Goal: Task Accomplishment & Management: Complete application form

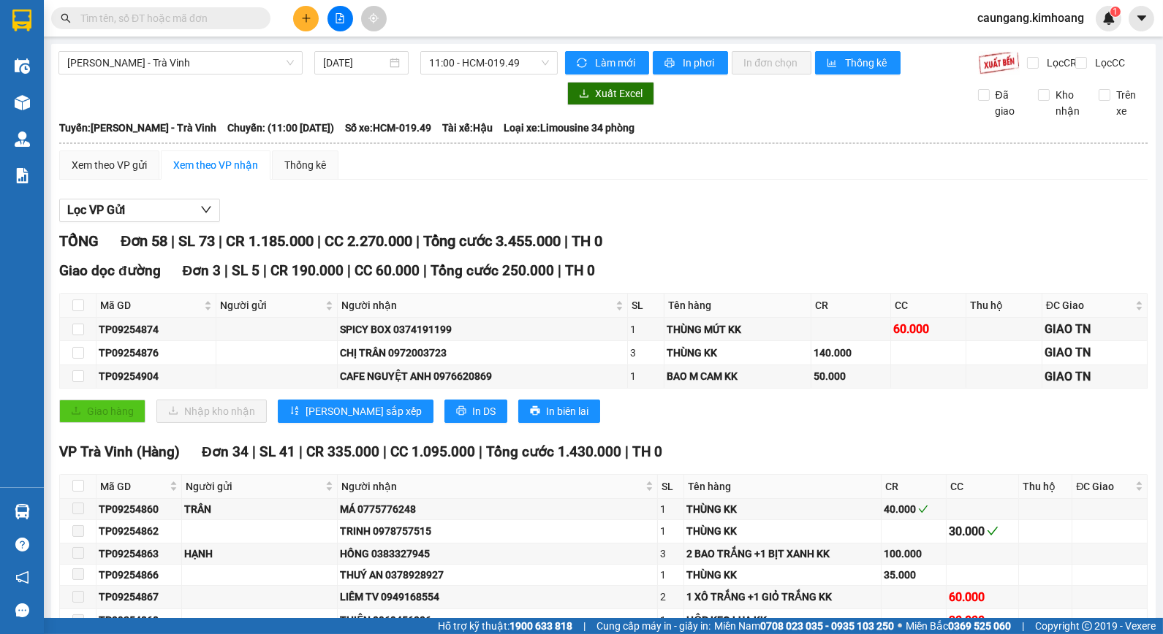
scroll to position [998, 0]
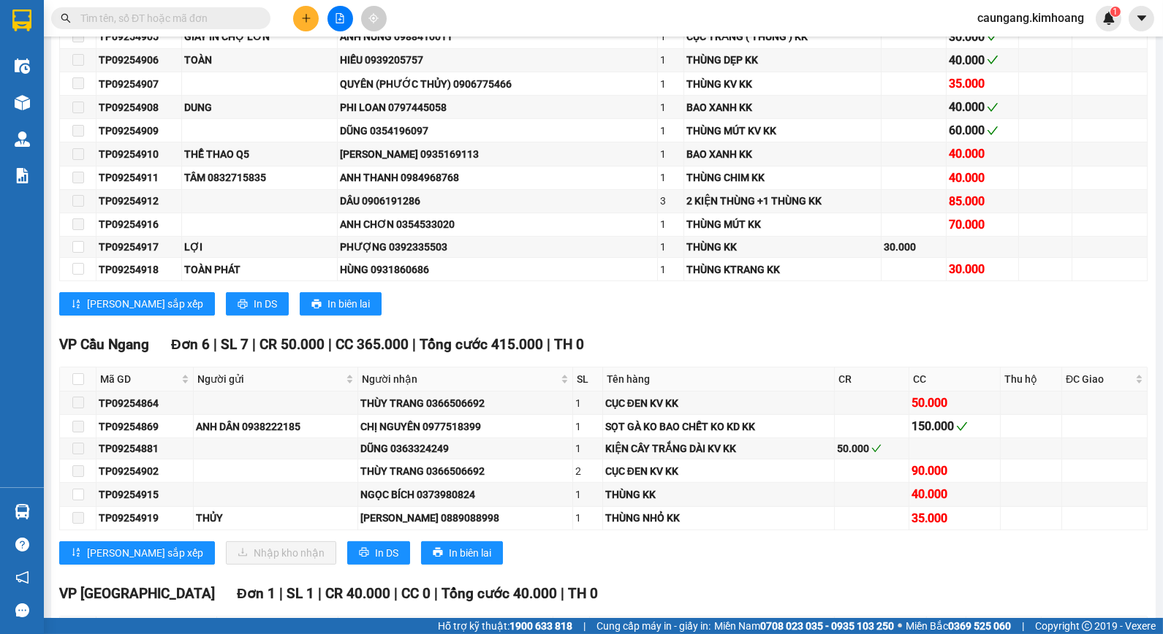
click at [143, 22] on input "text" at bounding box center [166, 18] width 172 height 16
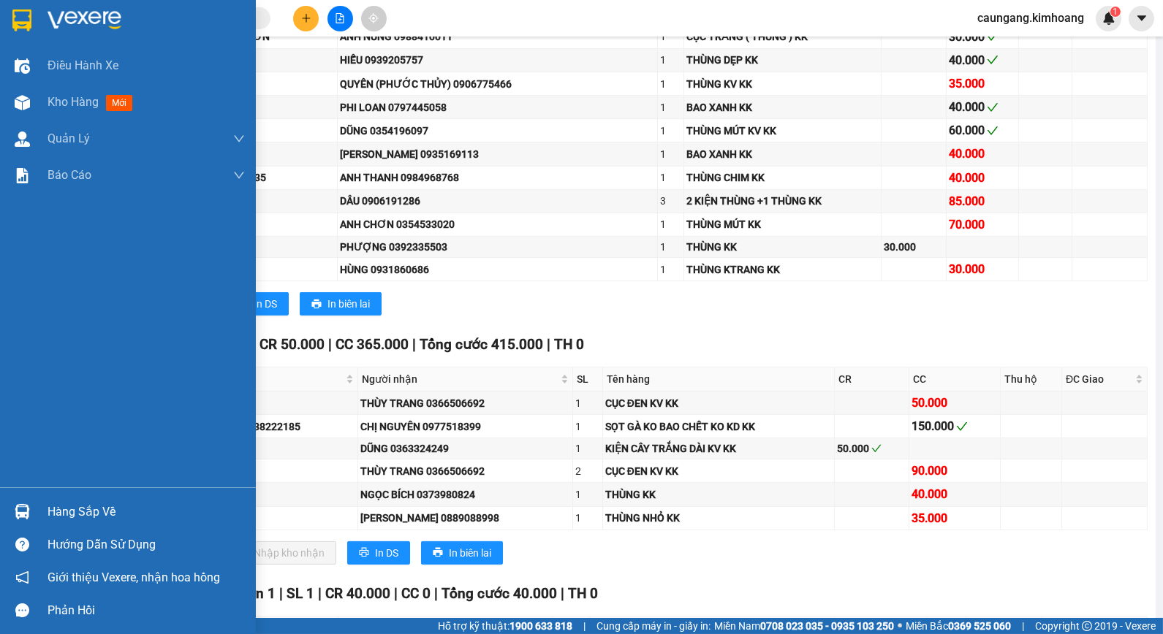
click at [96, 509] on div "Hàng sắp về" at bounding box center [146, 512] width 197 height 22
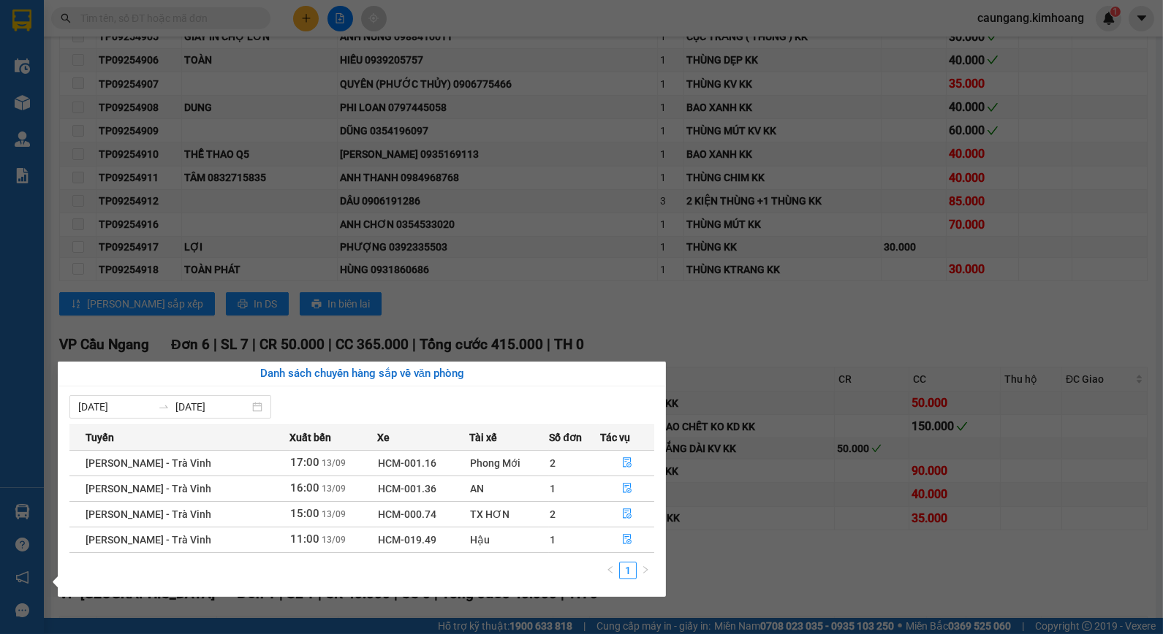
click at [290, 542] on span "11:00" at bounding box center [304, 539] width 29 height 13
click at [622, 543] on icon "file-done" at bounding box center [627, 539] width 10 height 10
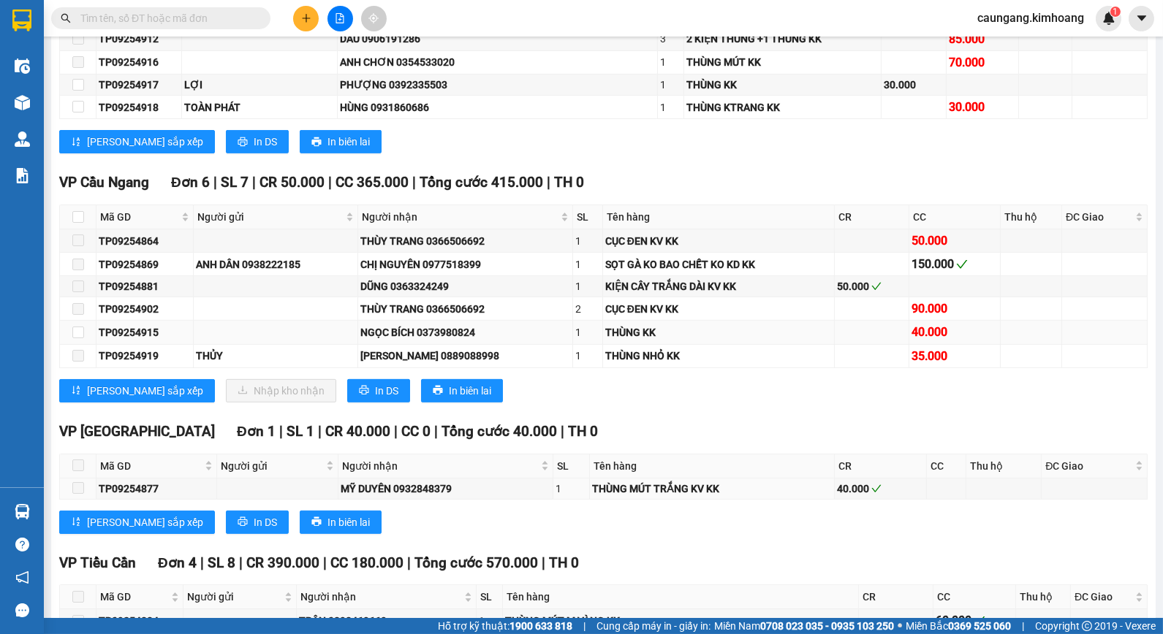
scroll to position [1079, 0]
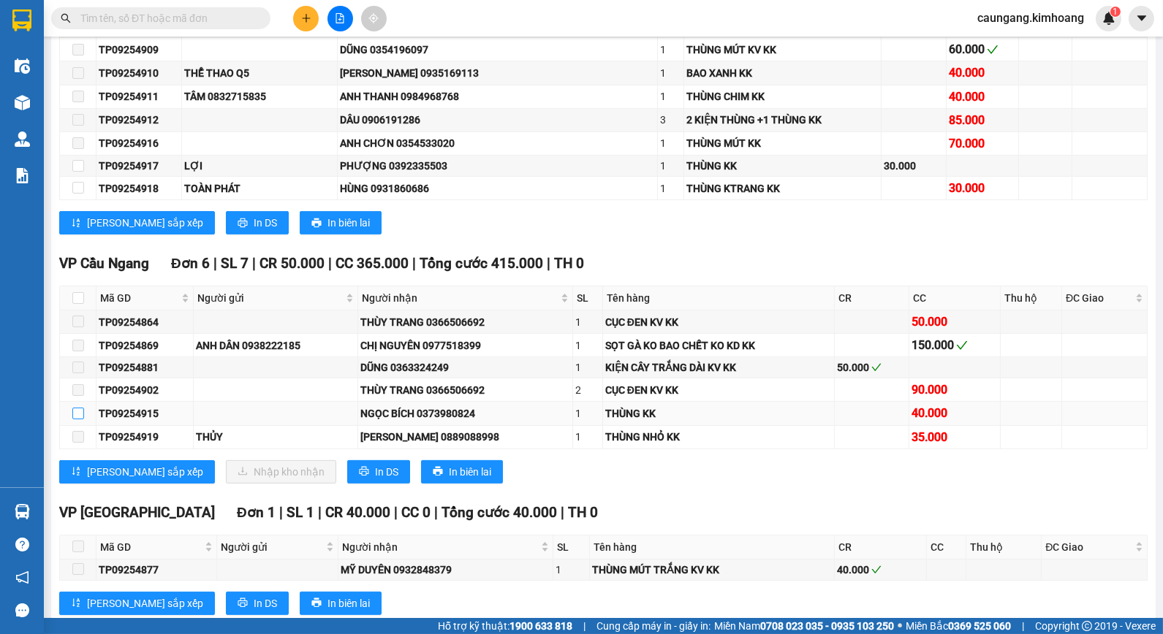
click at [73, 419] on input "checkbox" at bounding box center [78, 414] width 12 height 12
checkbox input "true"
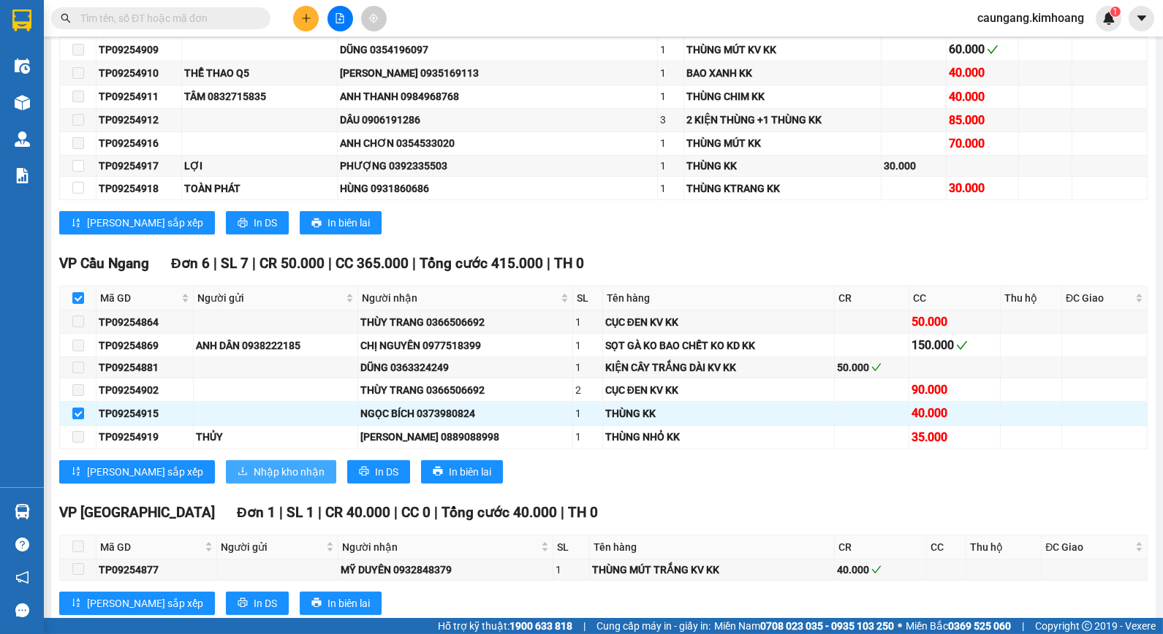
click at [254, 480] on span "Nhập kho nhận" at bounding box center [289, 472] width 71 height 16
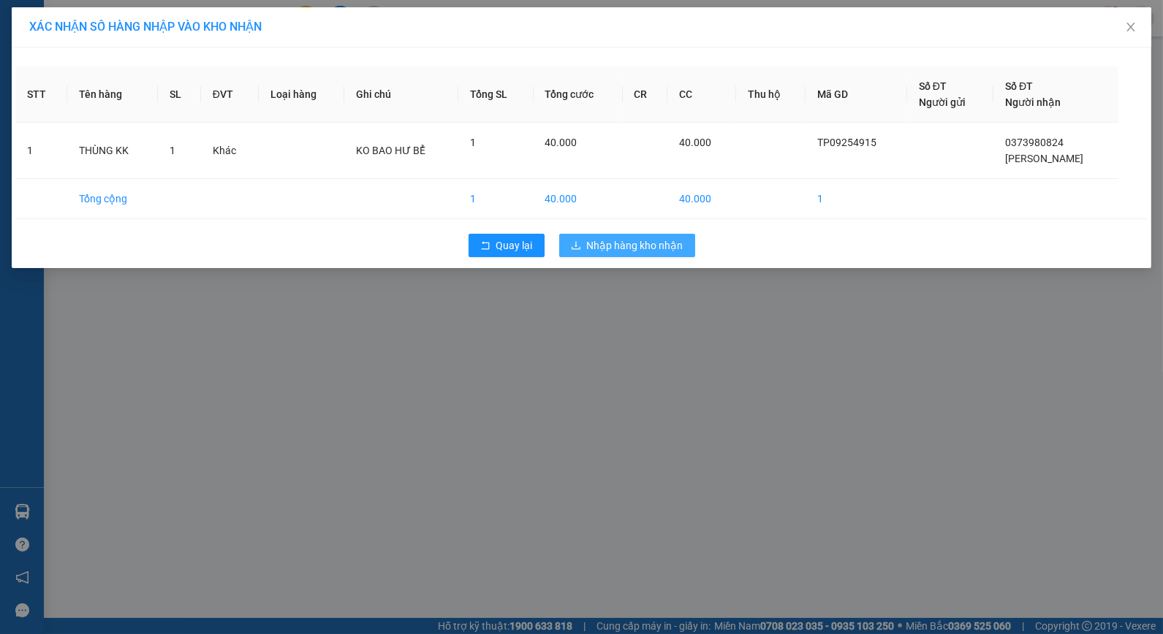
click at [666, 253] on span "Nhập hàng kho nhận" at bounding box center [635, 246] width 96 height 16
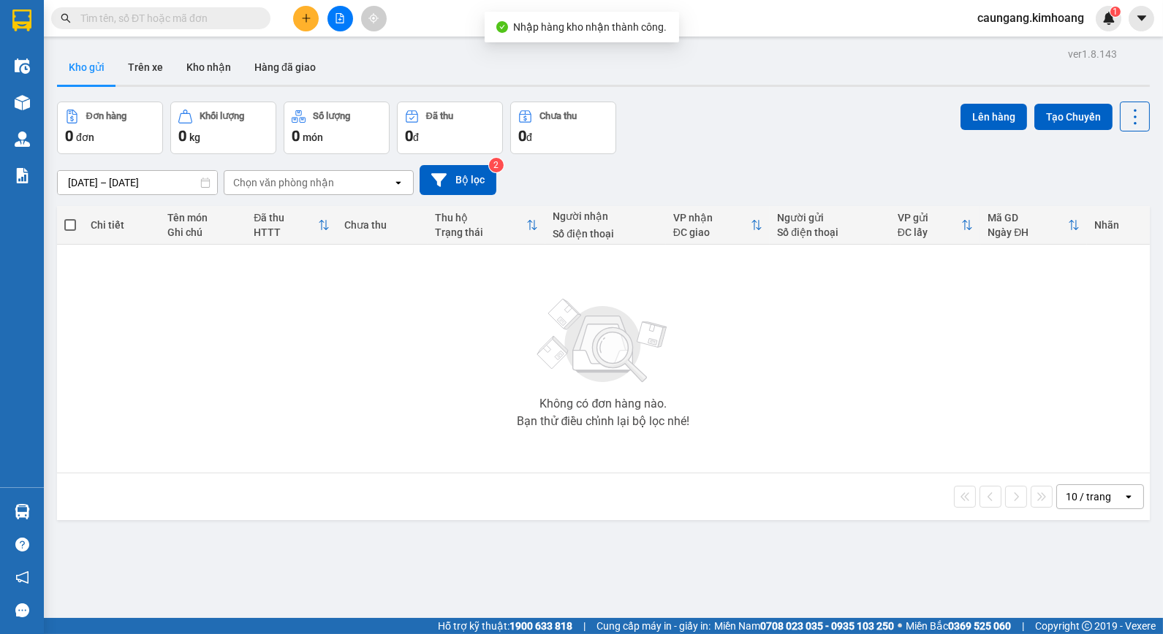
click at [51, 510] on div "ver 1.8.143 Kho gửi Trên xe Kho nhận Hàng đã giao Đơn hàng 0 đơn Khối lượng 0 k…" at bounding box center [603, 361] width 1104 height 634
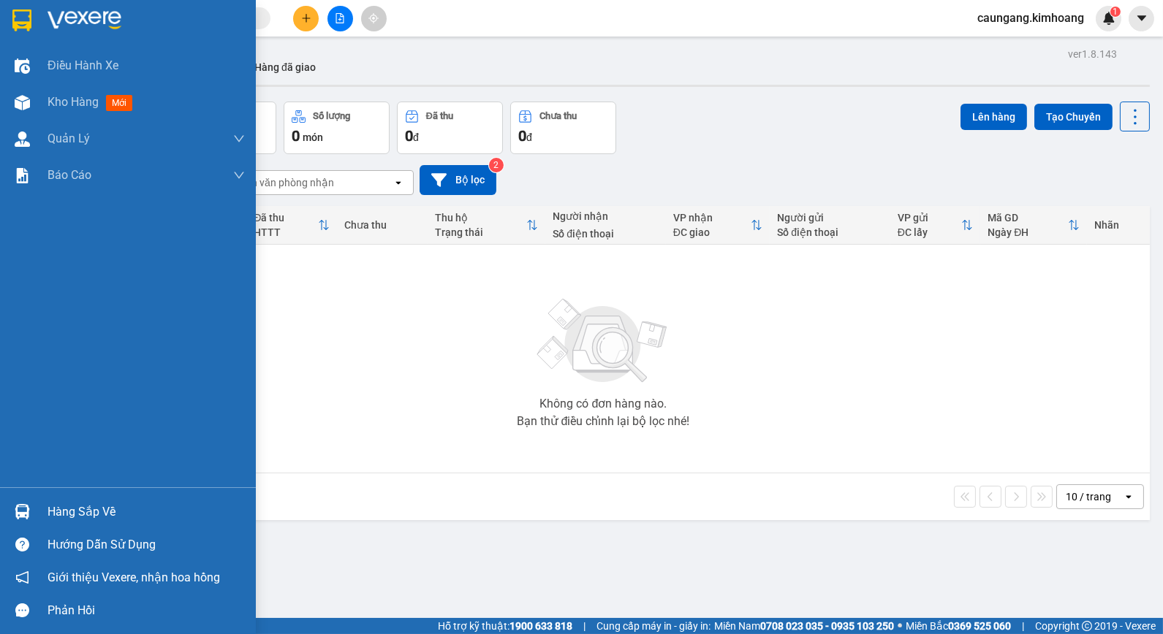
click at [68, 517] on div "Hàng sắp về" at bounding box center [146, 512] width 197 height 22
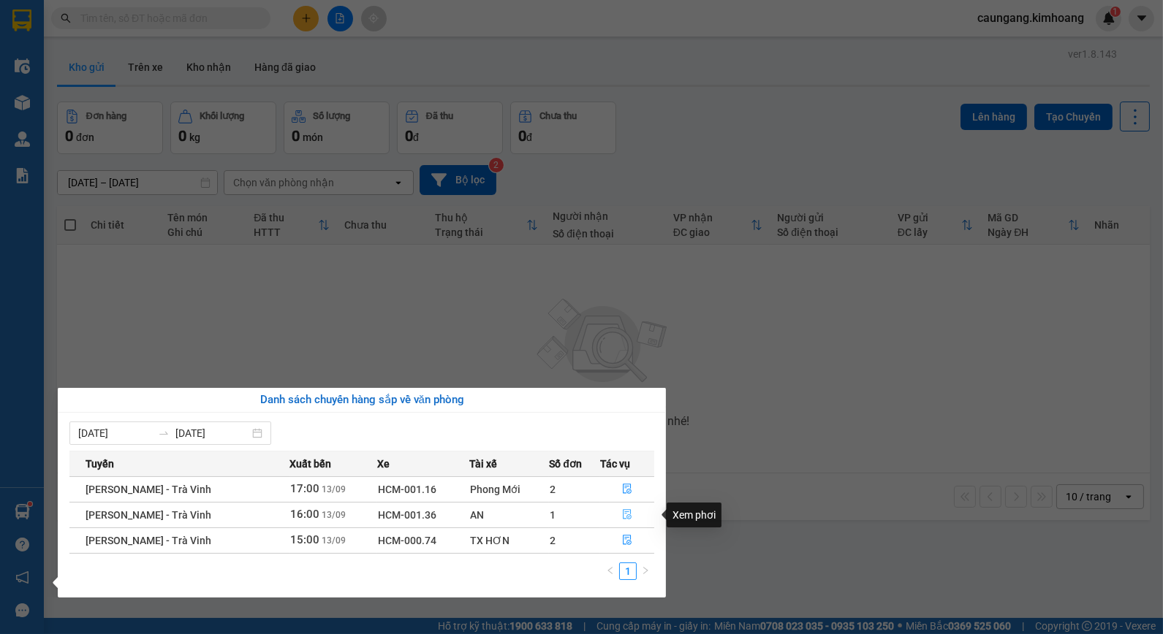
click at [619, 517] on button "button" at bounding box center [627, 515] width 53 height 23
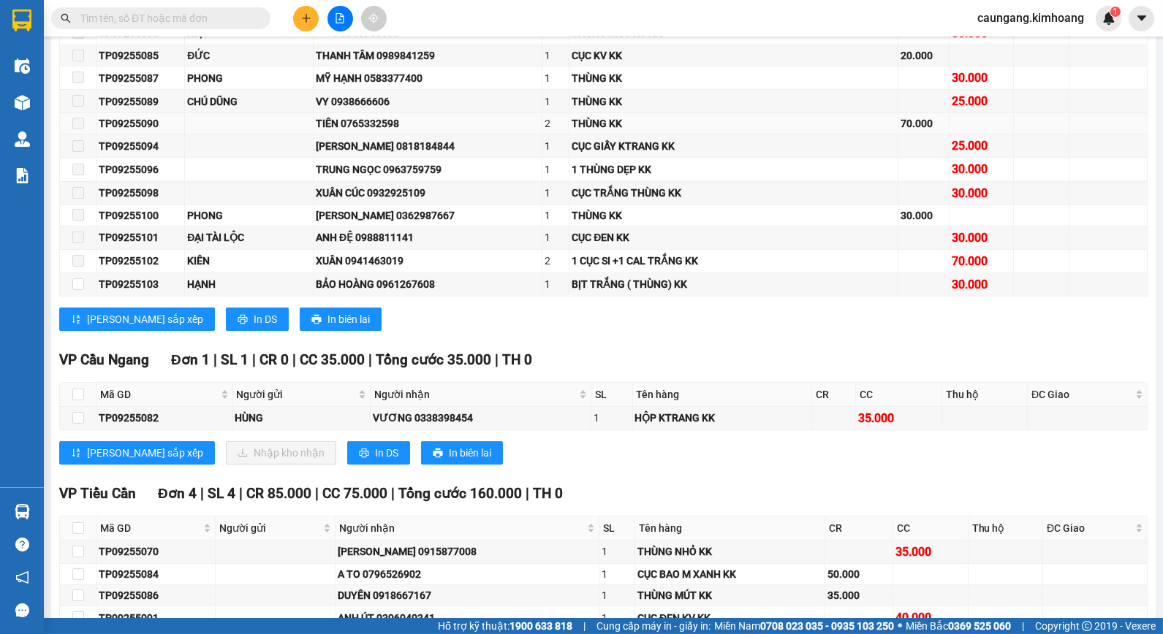
scroll to position [812, 0]
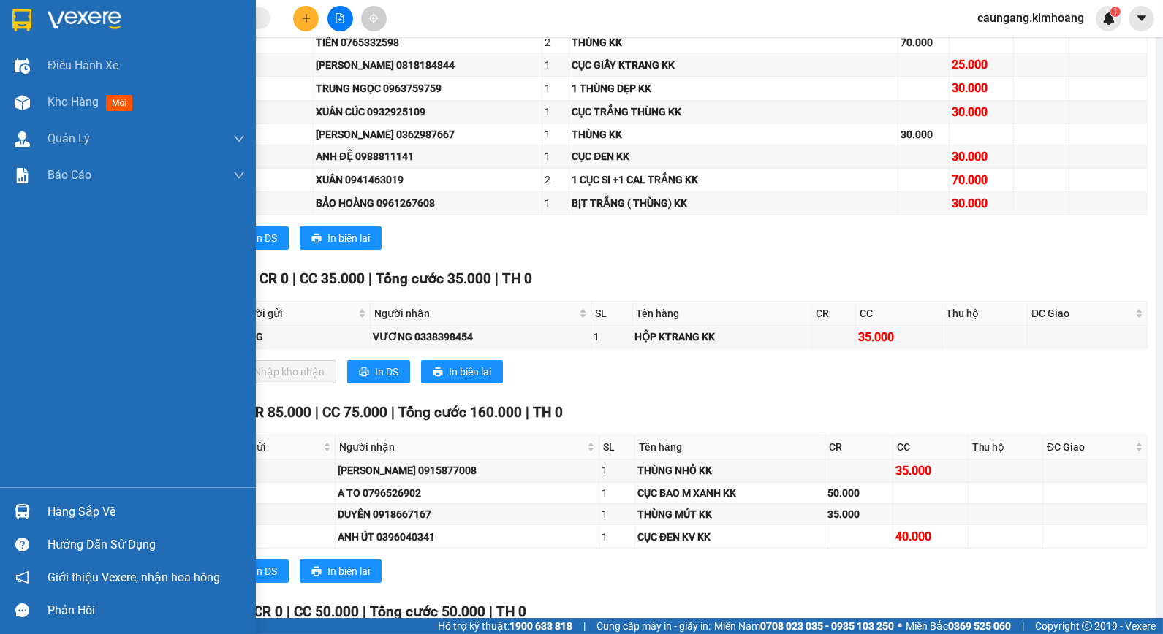
click at [63, 513] on div "Hàng sắp về" at bounding box center [146, 512] width 197 height 22
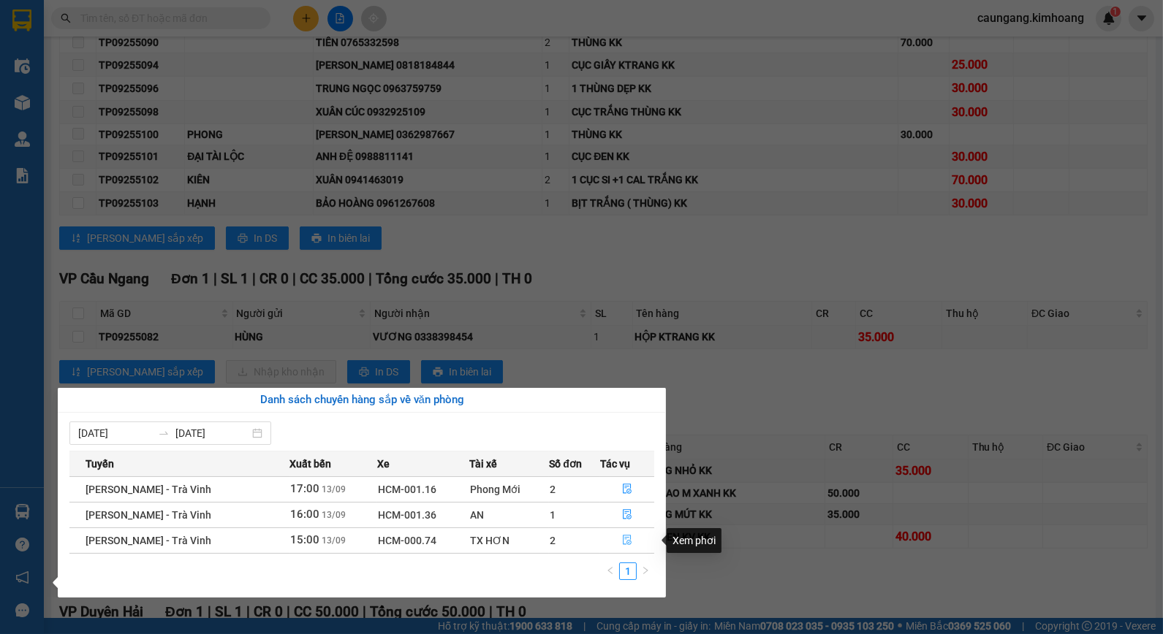
click at [622, 543] on icon "file-done" at bounding box center [627, 540] width 10 height 10
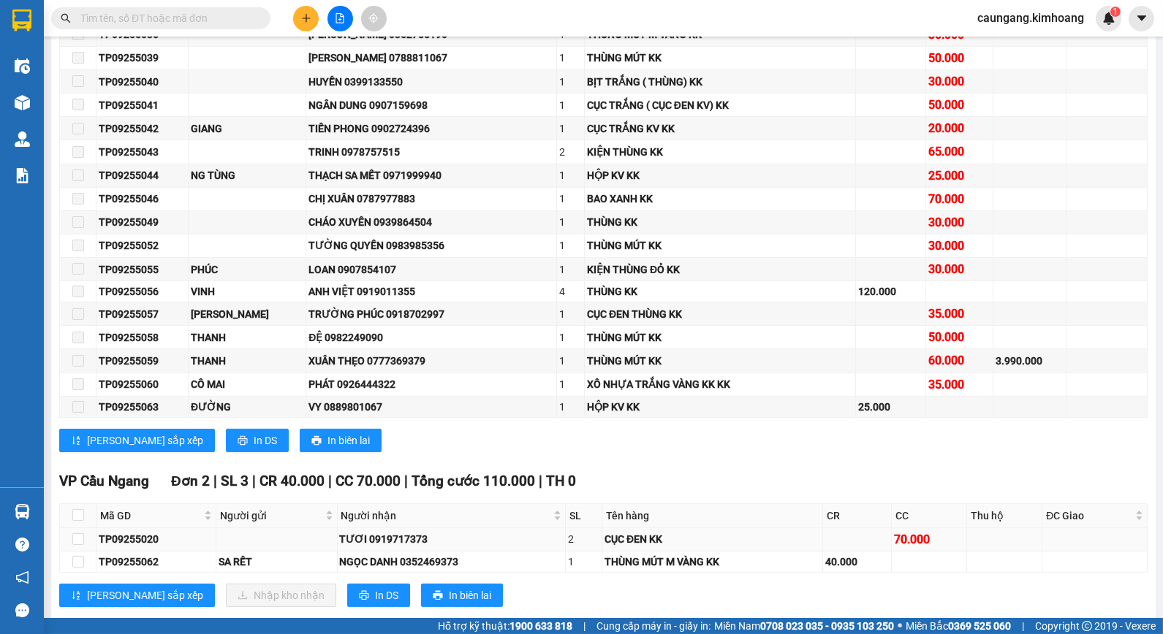
scroll to position [835, 0]
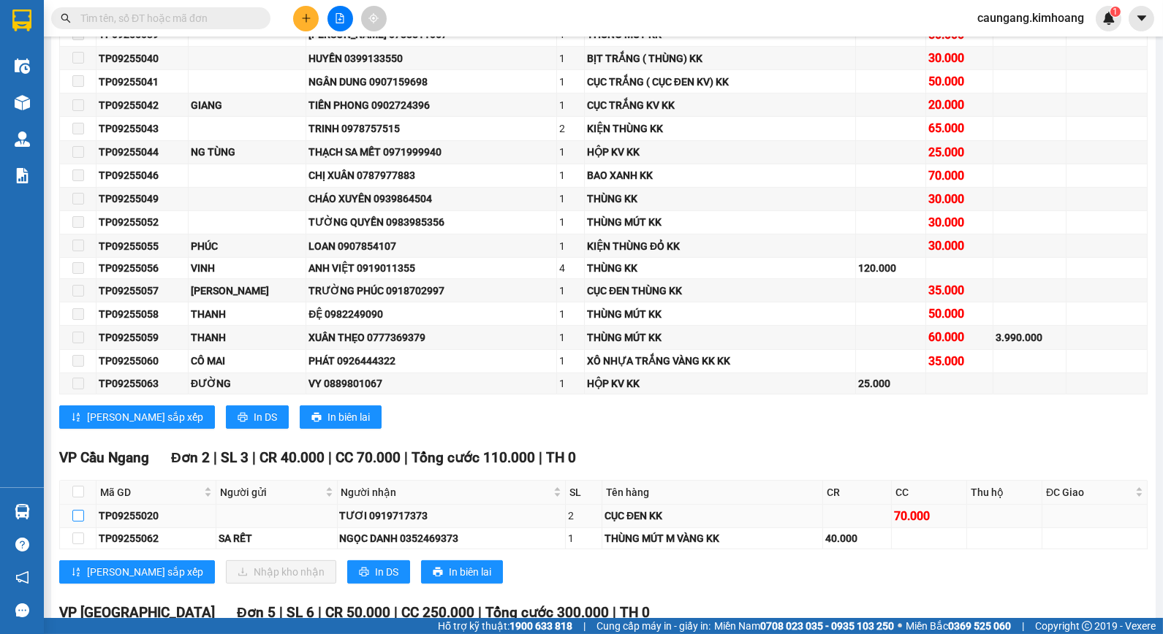
click at [80, 522] on input "checkbox" at bounding box center [78, 516] width 12 height 12
checkbox input "true"
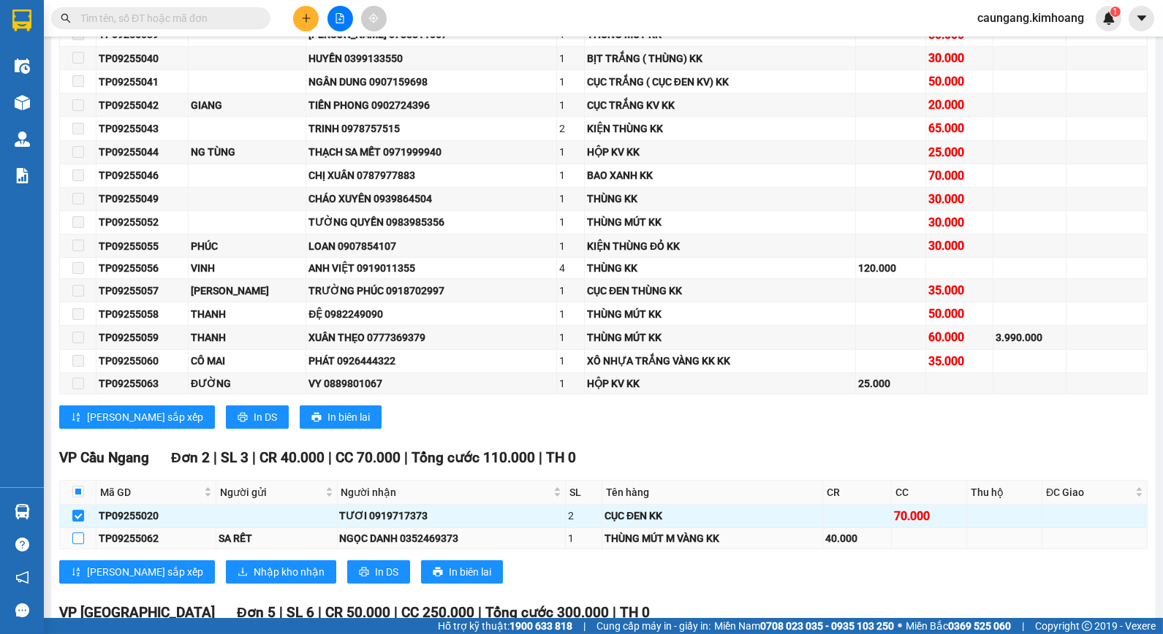
click at [78, 544] on input "checkbox" at bounding box center [78, 539] width 12 height 12
checkbox input "true"
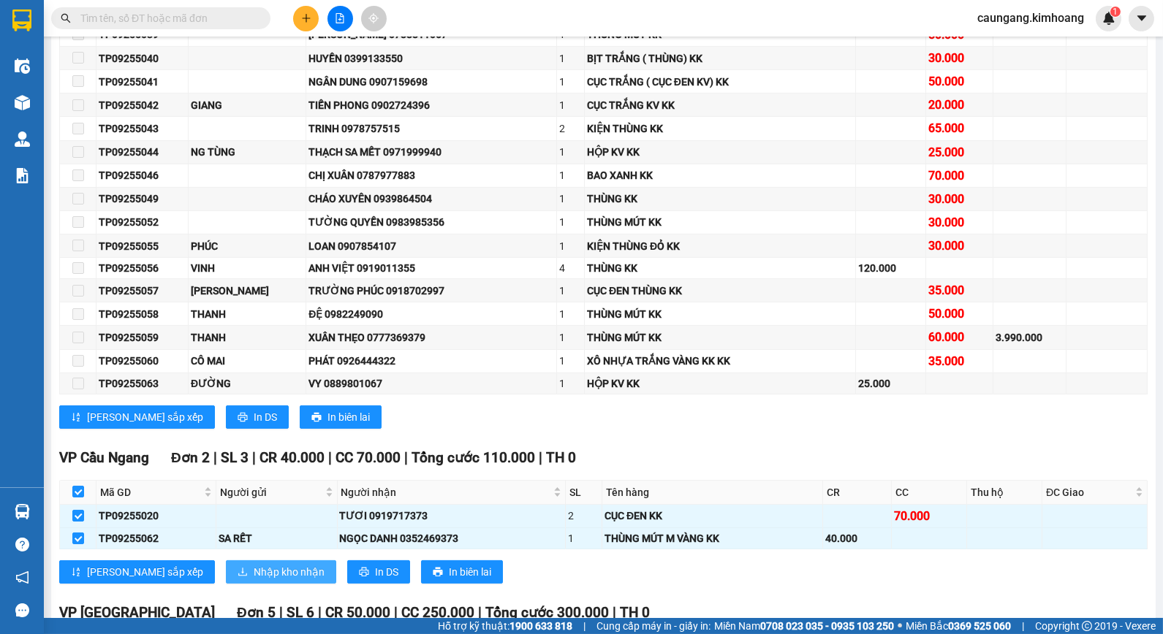
click at [254, 580] on span "Nhập kho nhận" at bounding box center [289, 572] width 71 height 16
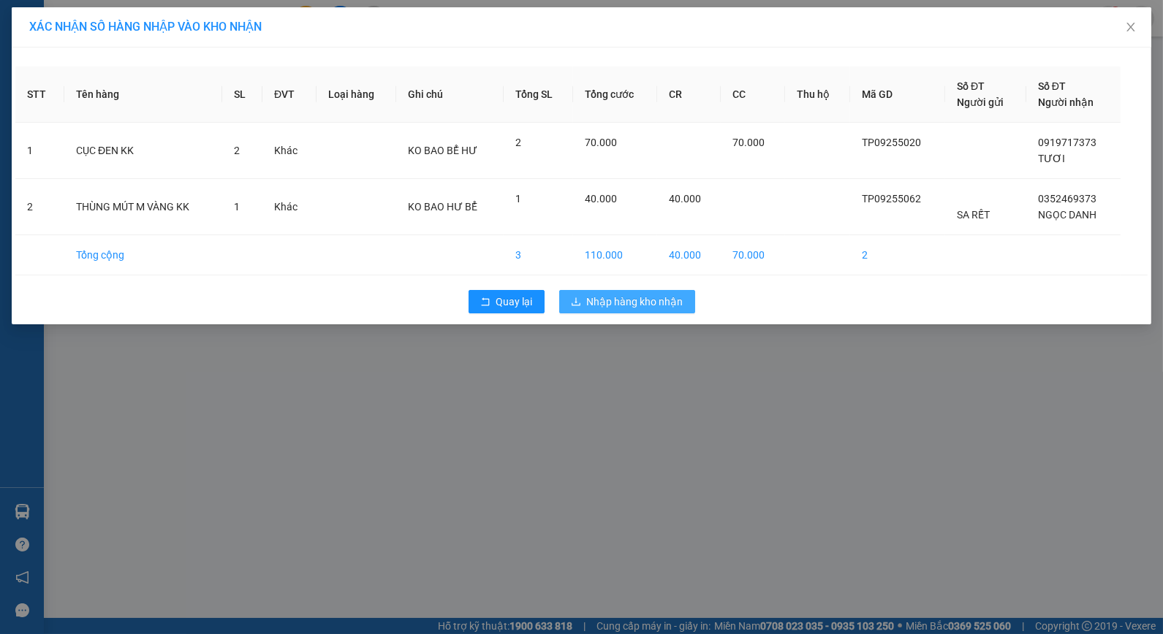
click at [669, 295] on span "Nhập hàng kho nhận" at bounding box center [635, 302] width 96 height 16
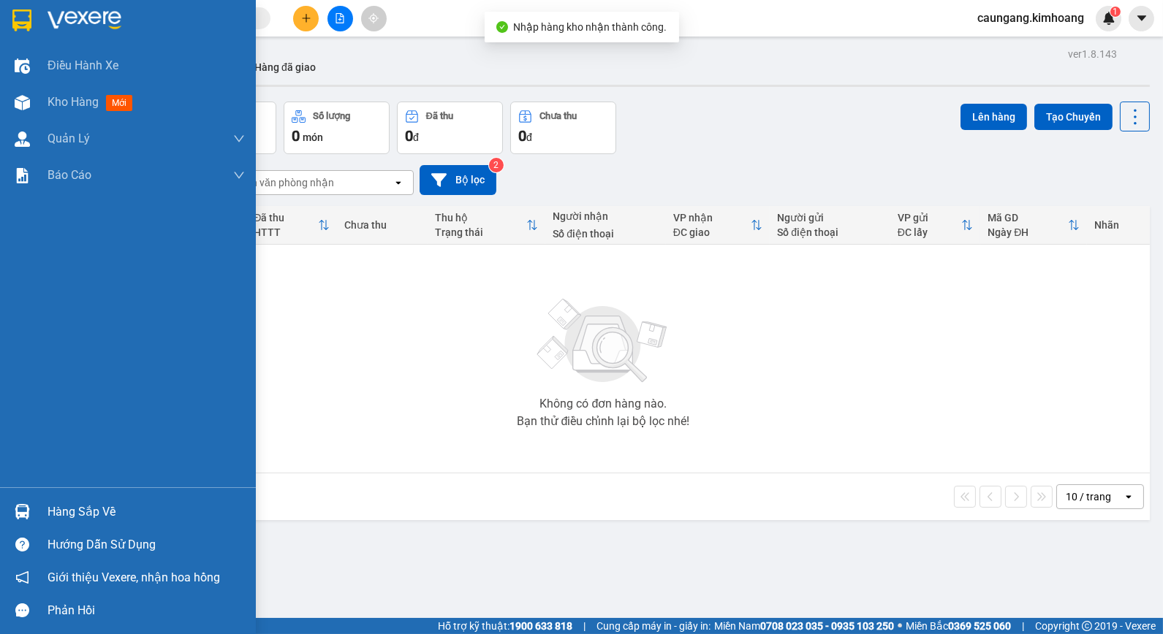
click at [100, 513] on div "Hàng sắp về" at bounding box center [146, 512] width 197 height 22
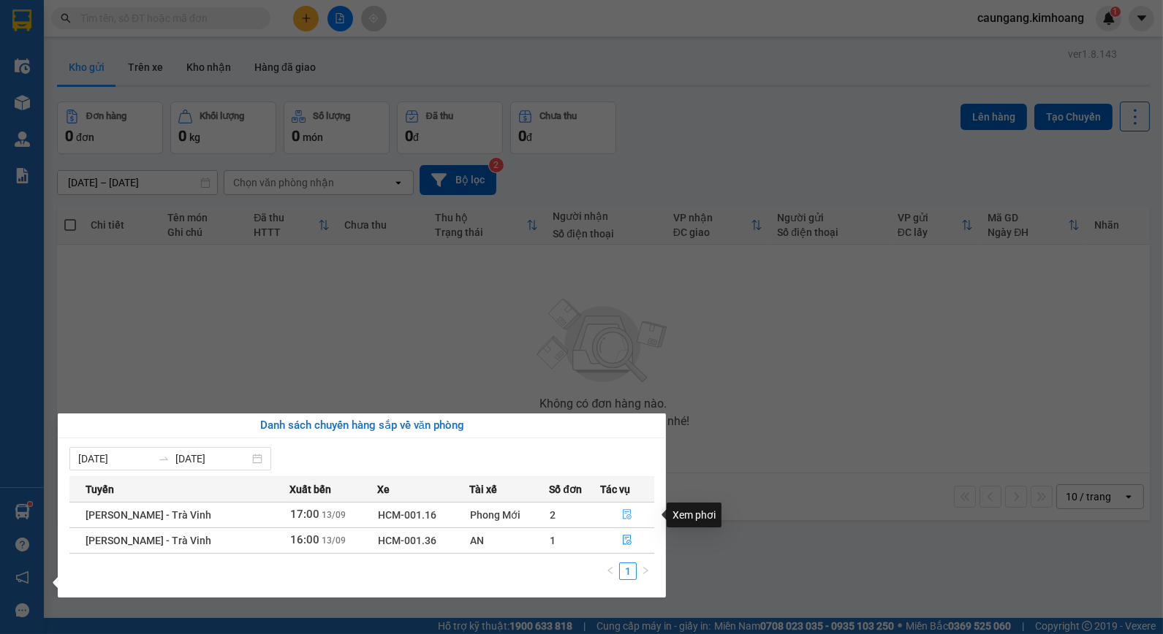
click at [623, 514] on icon "file-done" at bounding box center [627, 514] width 10 height 10
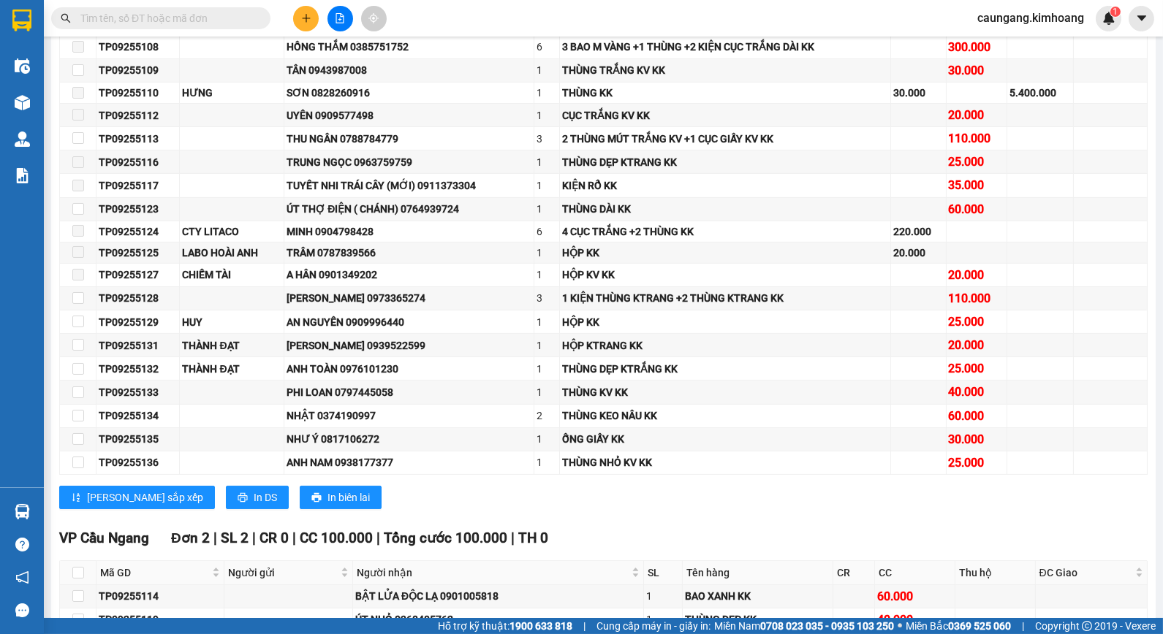
scroll to position [731, 0]
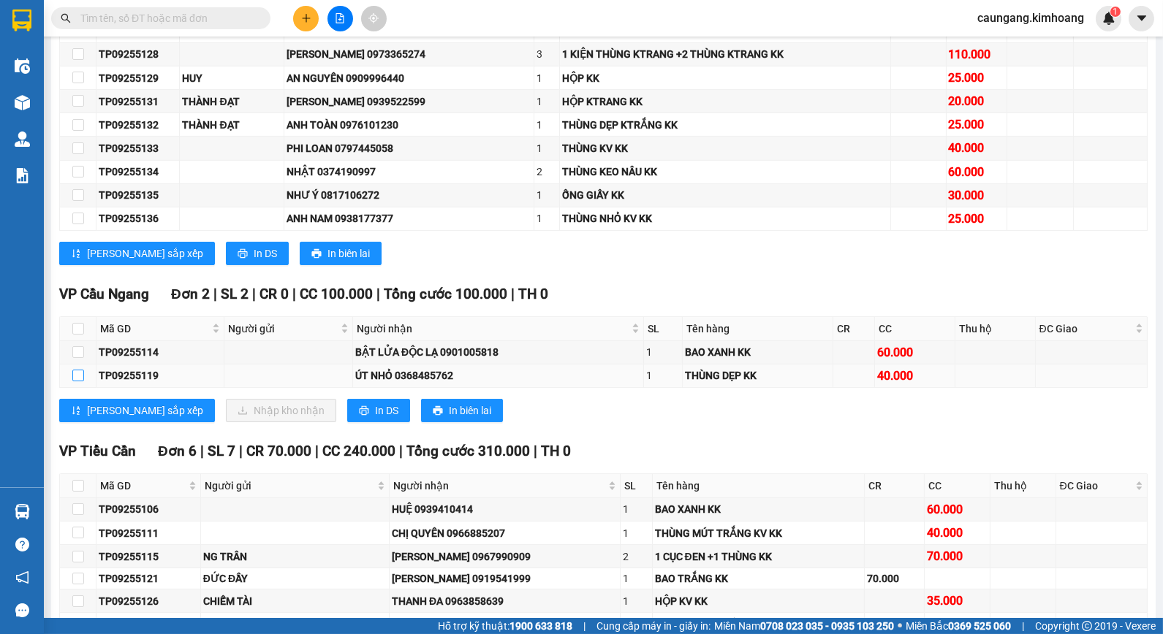
click at [75, 381] on input "checkbox" at bounding box center [78, 376] width 12 height 12
checkbox input "true"
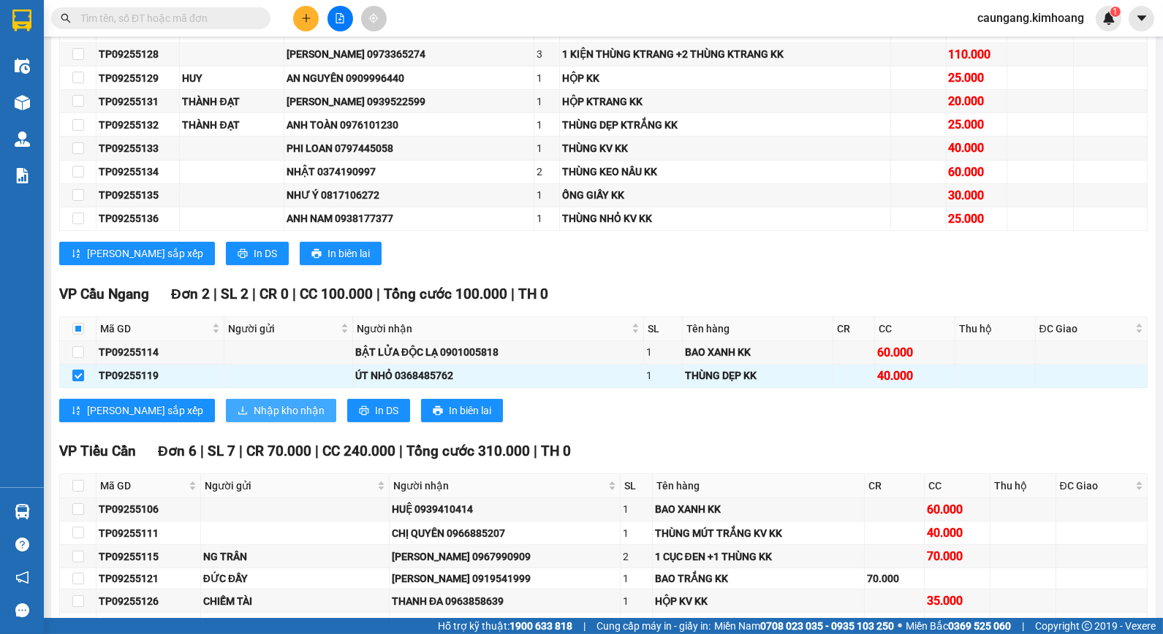
click at [254, 419] on span "Nhập kho nhận" at bounding box center [289, 411] width 71 height 16
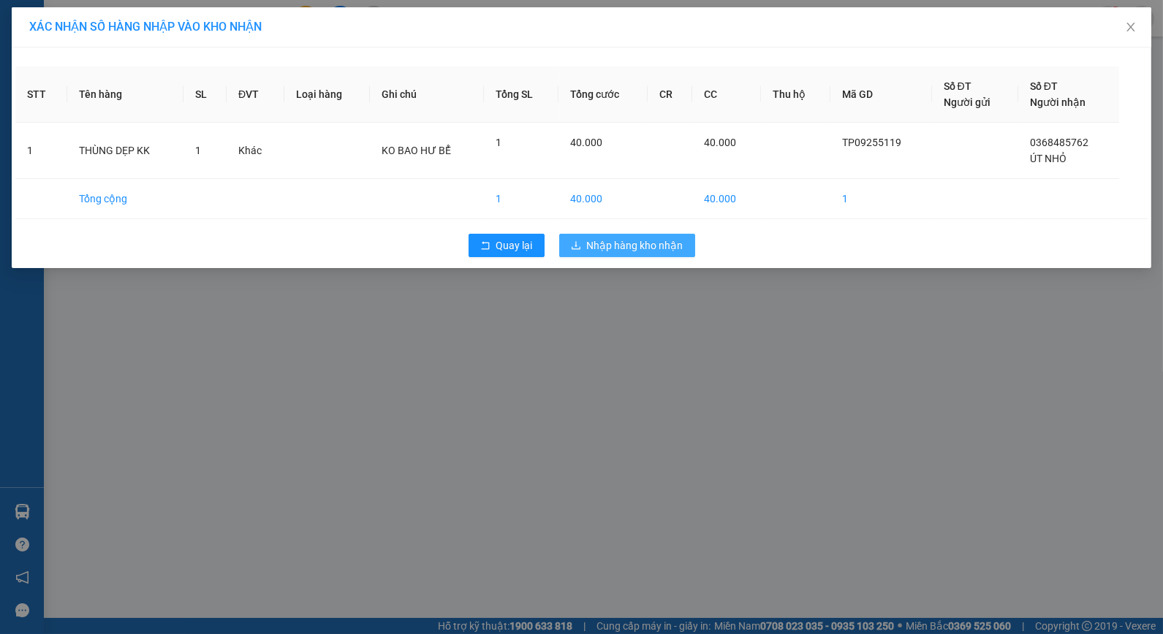
drag, startPoint x: 589, startPoint y: 249, endPoint x: 618, endPoint y: 257, distance: 29.6
click at [590, 248] on span "Nhập hàng kho nhận" at bounding box center [635, 246] width 96 height 16
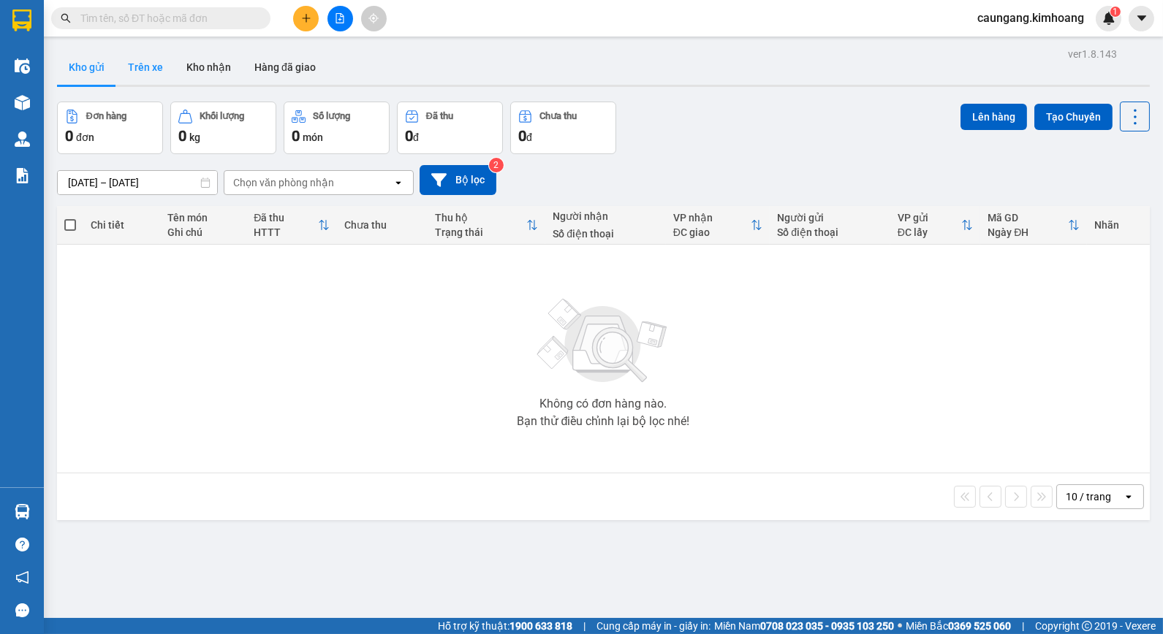
click at [133, 69] on button "Trên xe" at bounding box center [145, 67] width 58 height 35
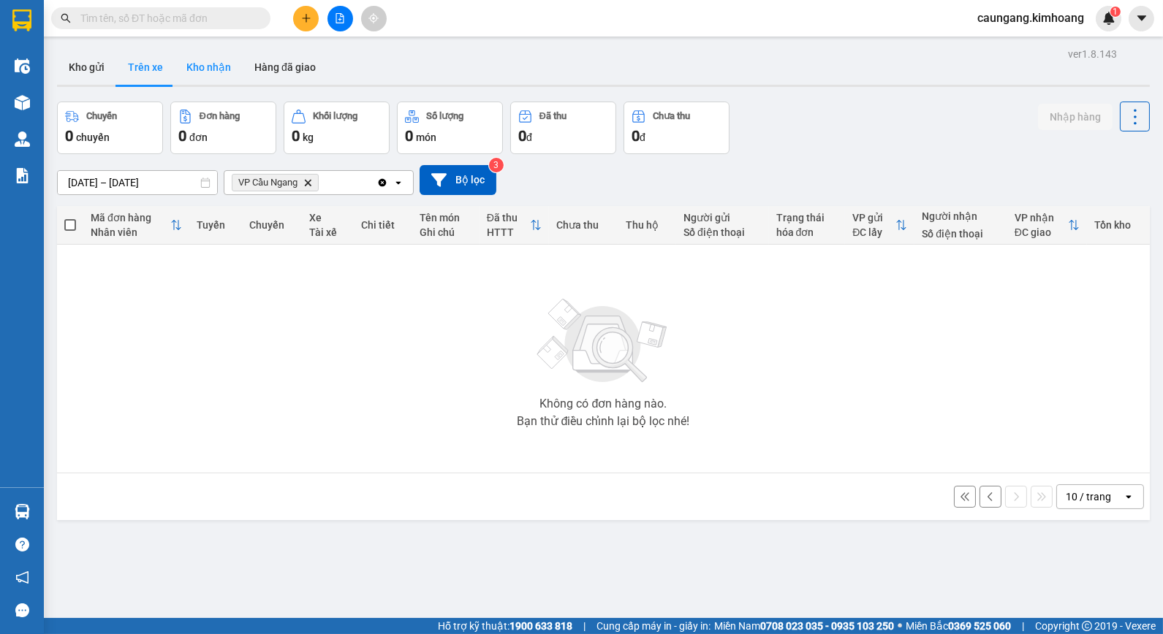
click at [212, 62] on button "Kho nhận" at bounding box center [209, 67] width 68 height 35
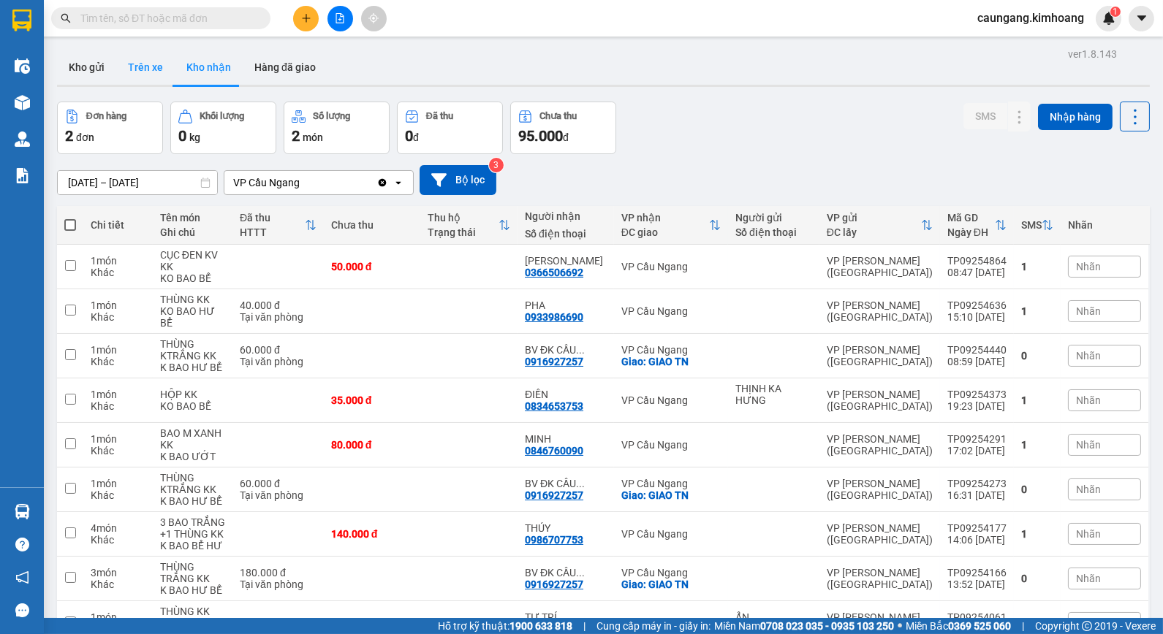
click at [132, 69] on button "Trên xe" at bounding box center [145, 67] width 58 height 35
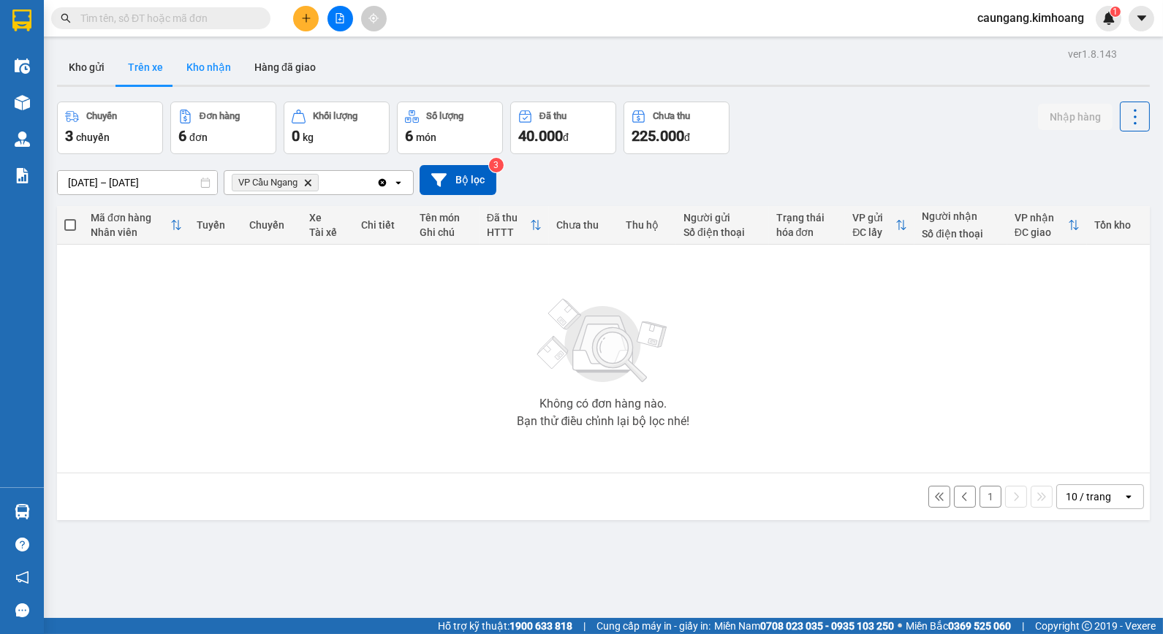
click at [214, 69] on button "Kho nhận" at bounding box center [209, 67] width 68 height 35
type input "[DATE] – [DATE]"
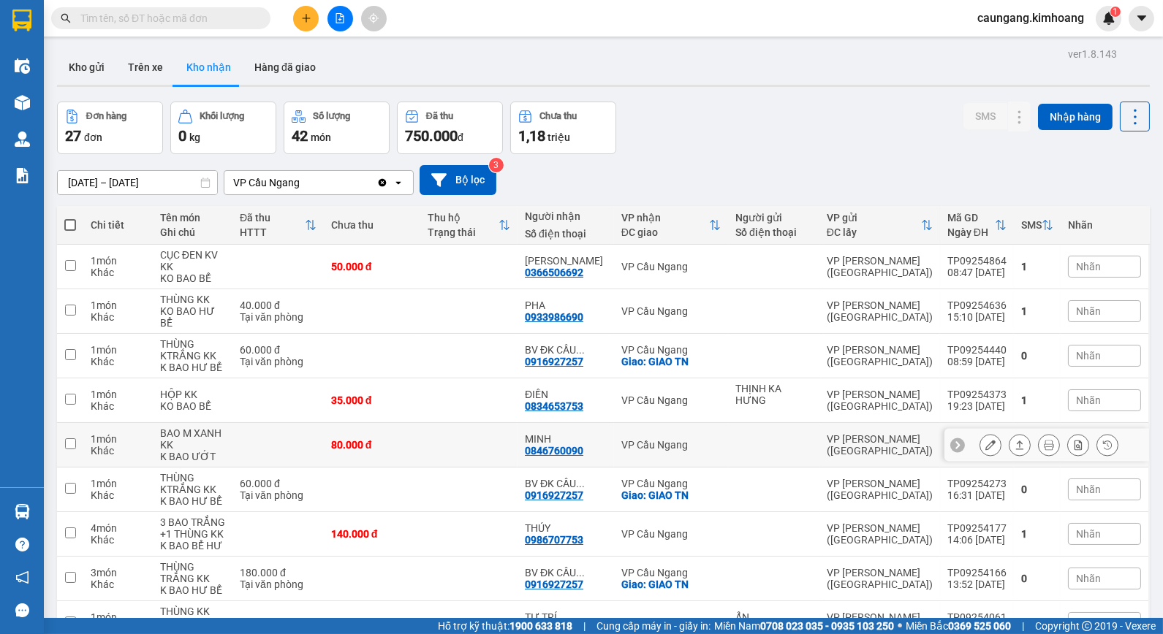
scroll to position [98, 0]
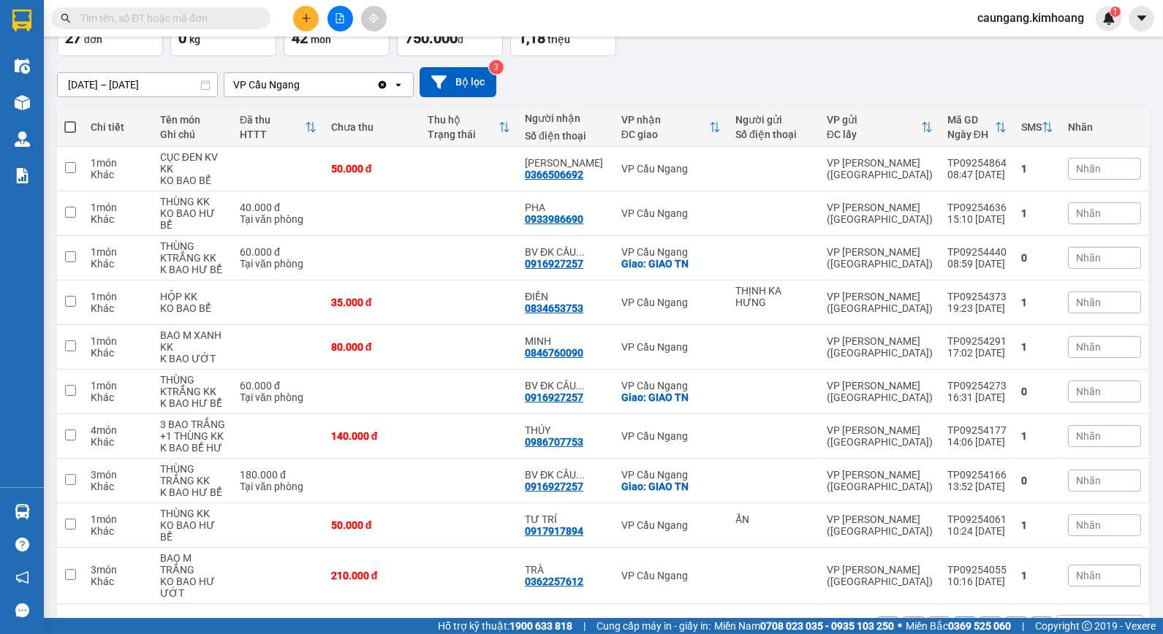
click at [979, 617] on button "3" at bounding box center [990, 628] width 22 height 22
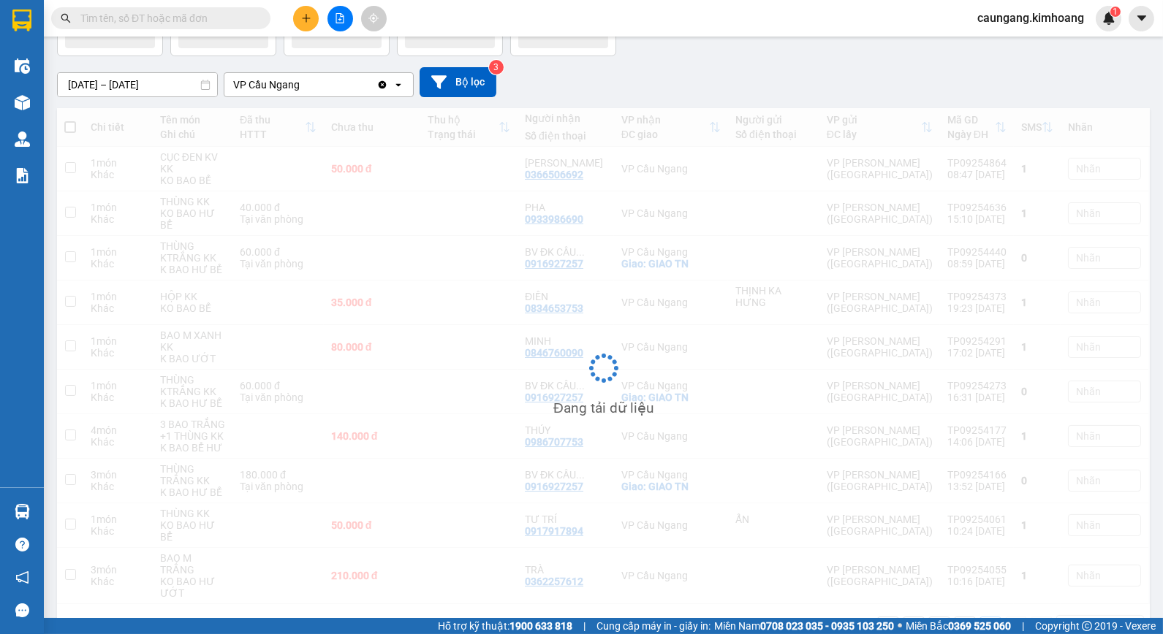
scroll to position [67, 0]
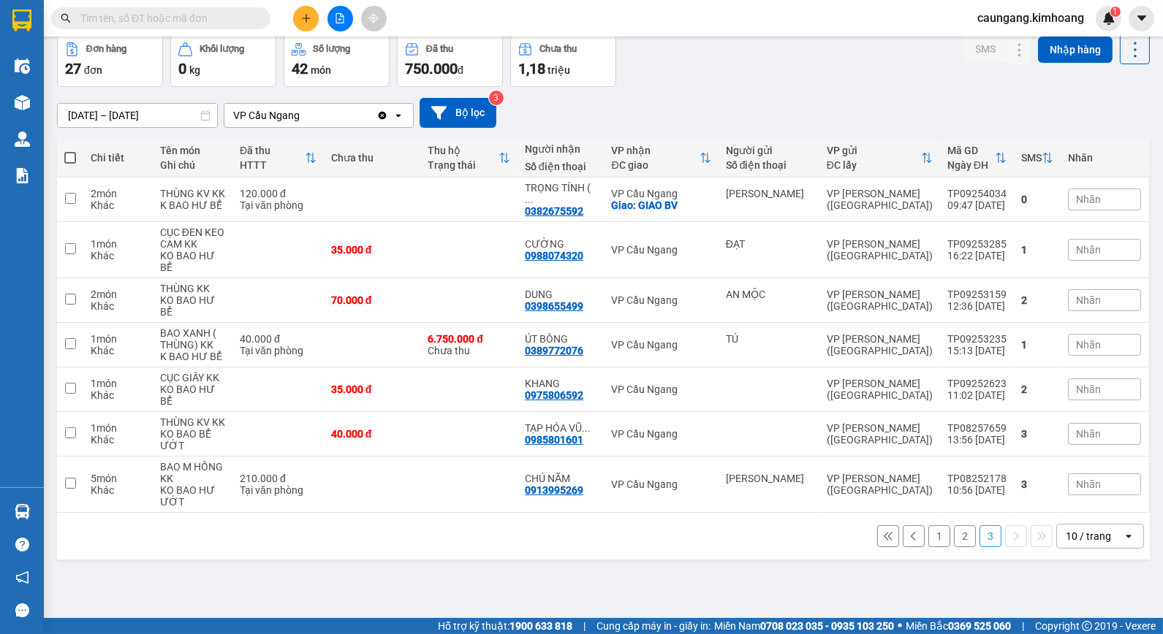
click at [930, 525] on button "1" at bounding box center [939, 536] width 22 height 22
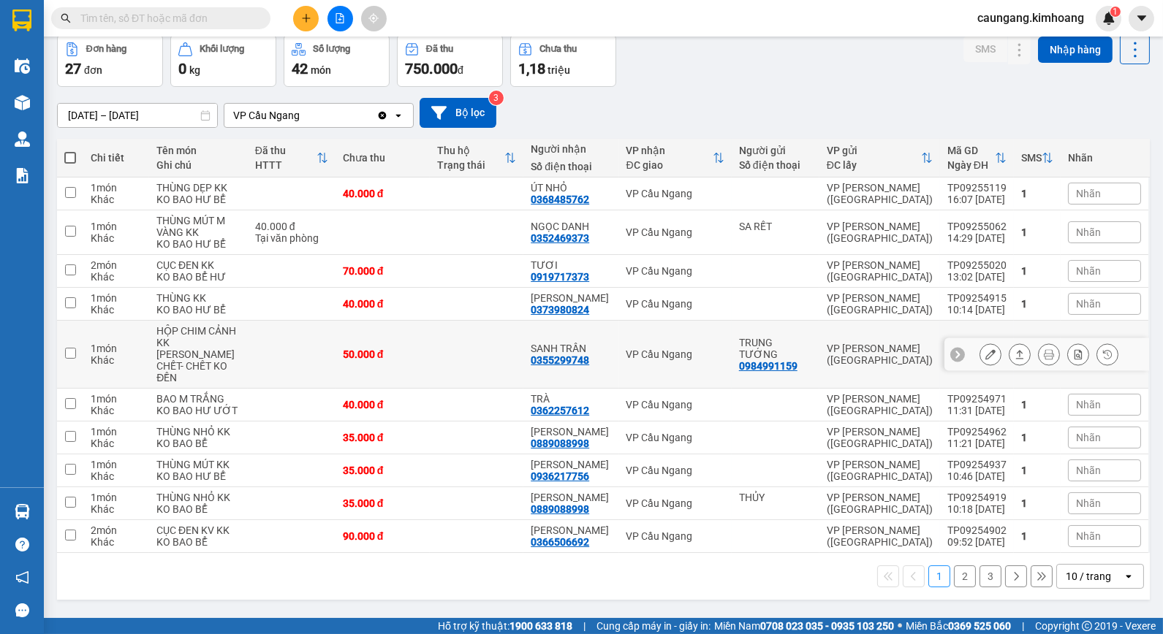
scroll to position [0, 0]
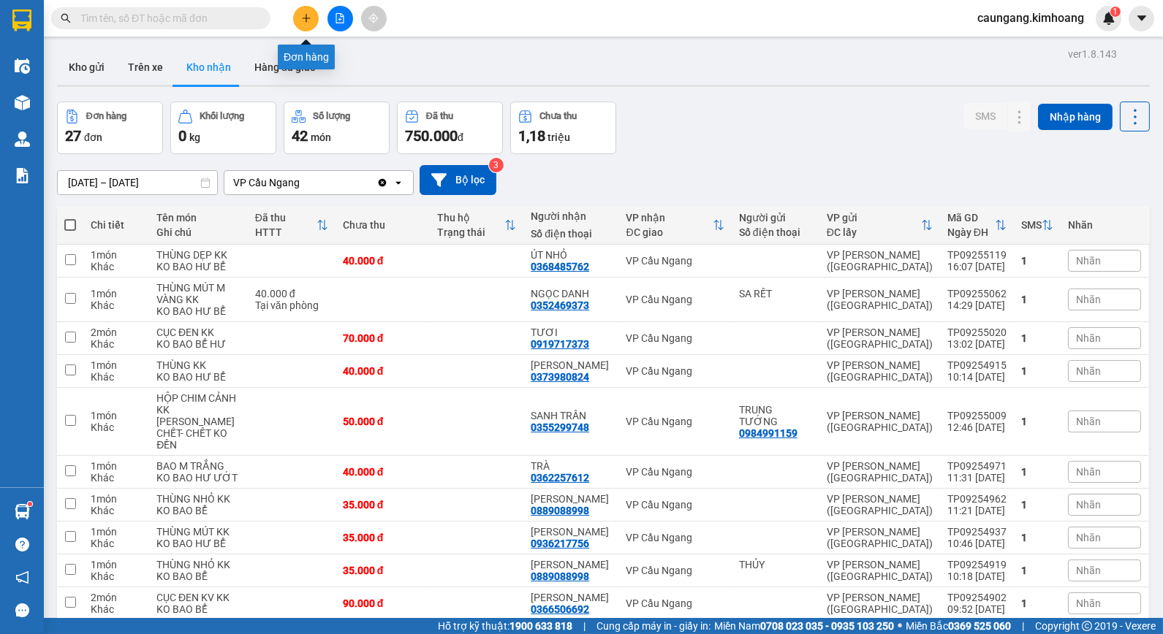
click at [309, 17] on icon "plus" at bounding box center [306, 18] width 10 height 10
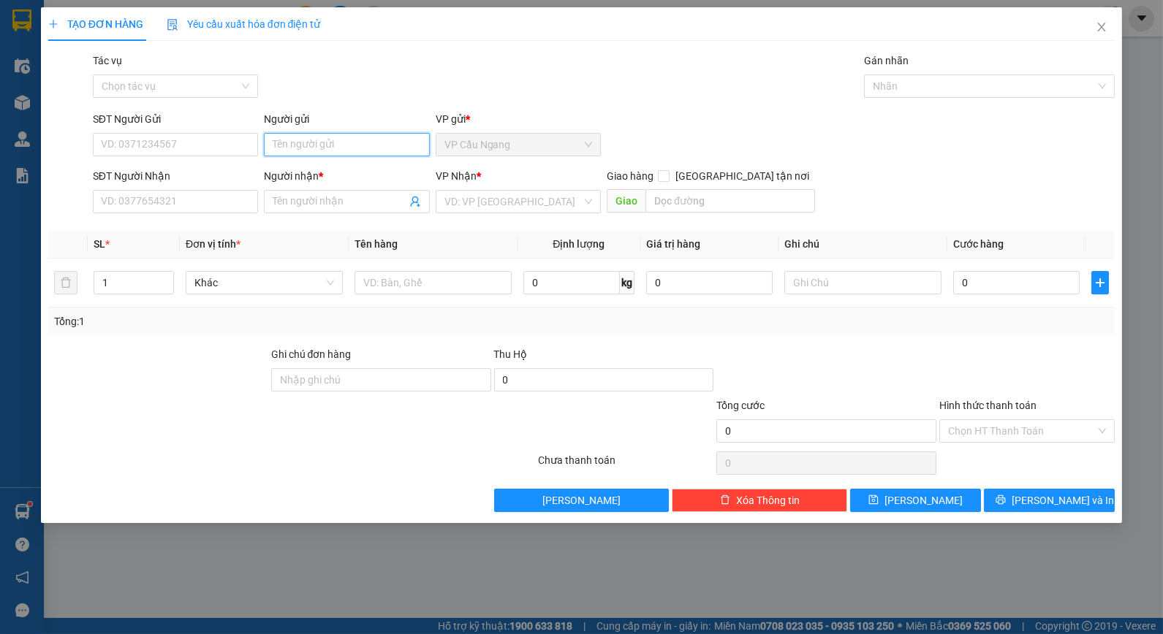
click at [290, 147] on input "Người gửi" at bounding box center [346, 144] width 165 height 23
click at [187, 203] on input "SĐT Người Nhận" at bounding box center [175, 201] width 165 height 23
click at [371, 202] on input "Người nhận *" at bounding box center [339, 202] width 133 height 16
type input "HẬN"
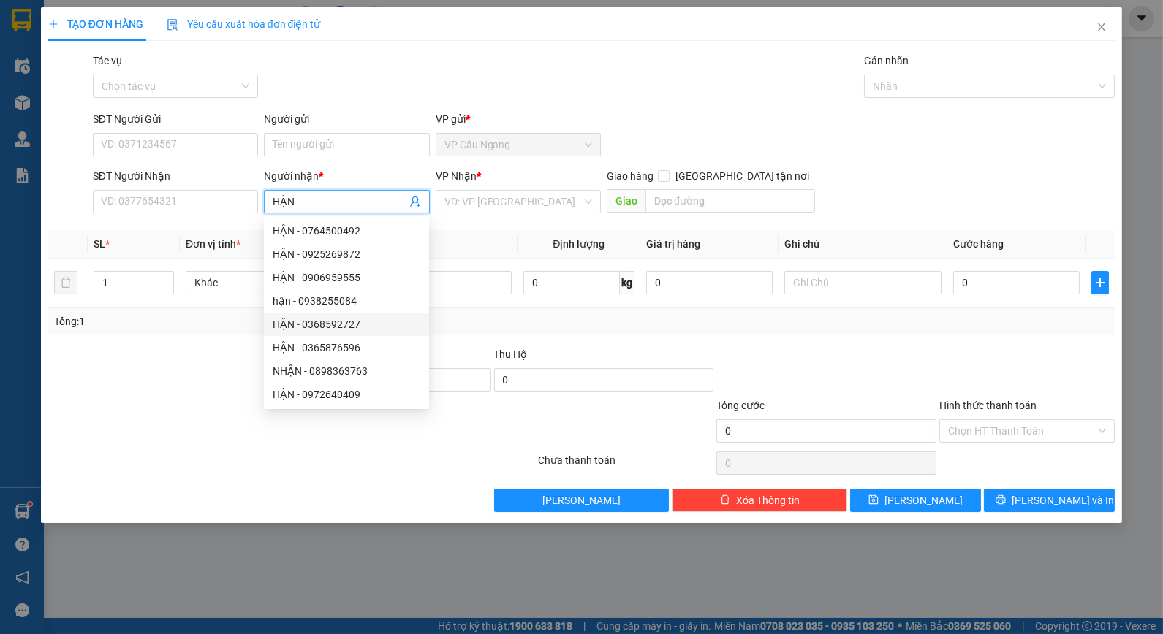
click at [346, 322] on div "HẬN - 0368592727" at bounding box center [347, 324] width 148 height 16
type input "0368592727"
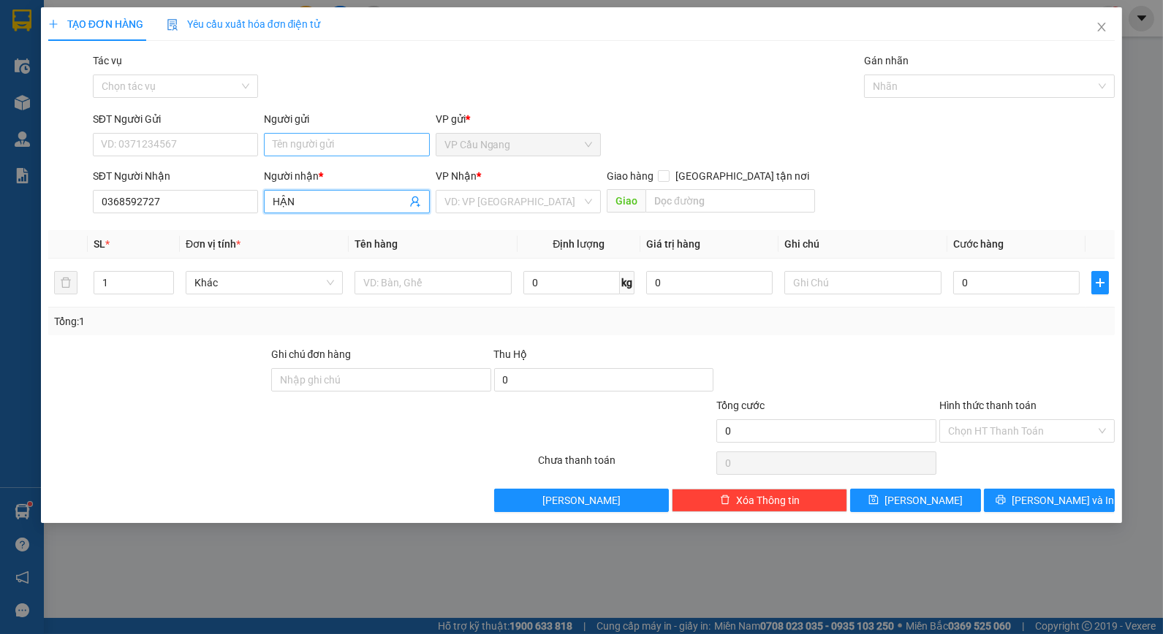
type input "HẬN"
click at [333, 135] on input "Người gửi" at bounding box center [346, 144] width 165 height 23
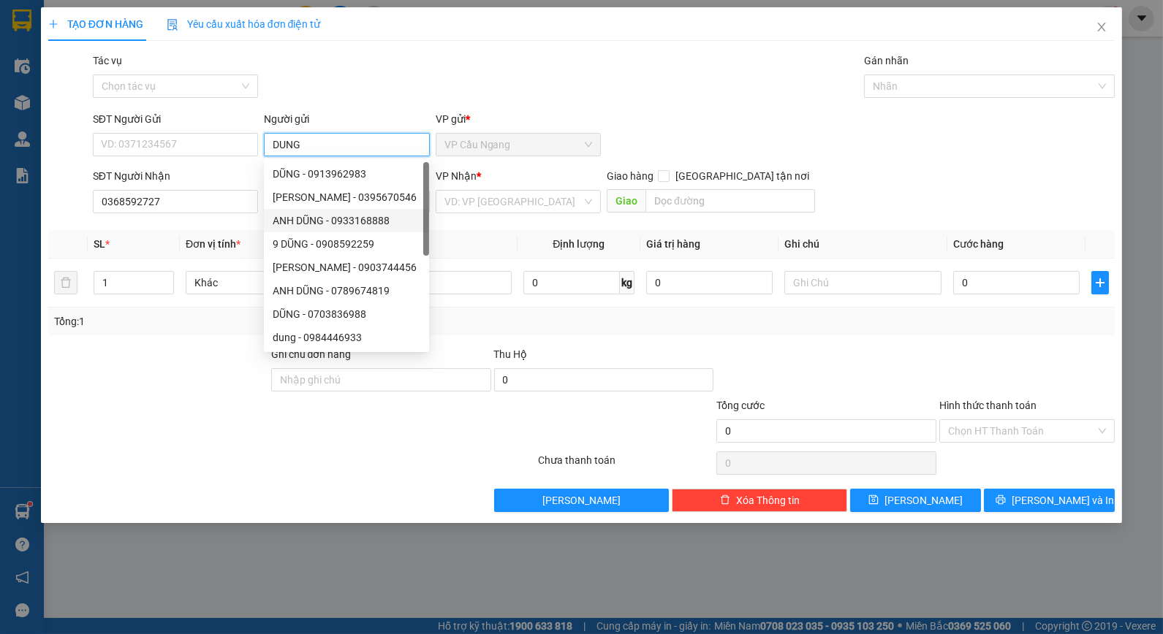
type input "DUNG"
click at [378, 468] on div at bounding box center [292, 463] width 490 height 29
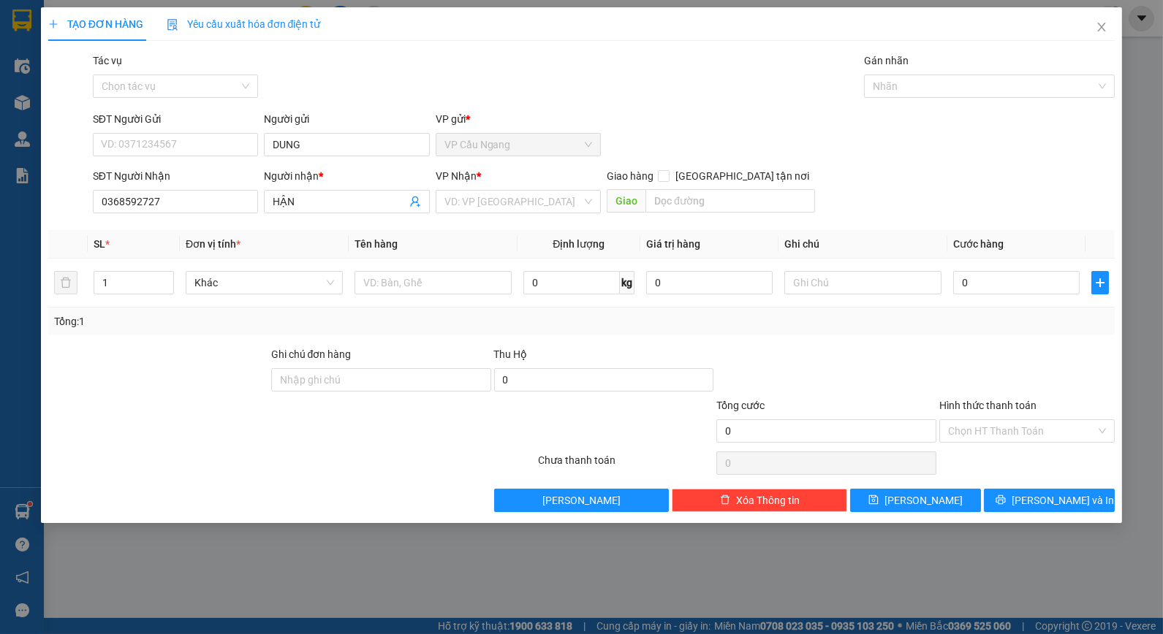
click at [523, 213] on div "VP Nhận * VD: VP [GEOGRAPHIC_DATA]" at bounding box center [518, 193] width 165 height 51
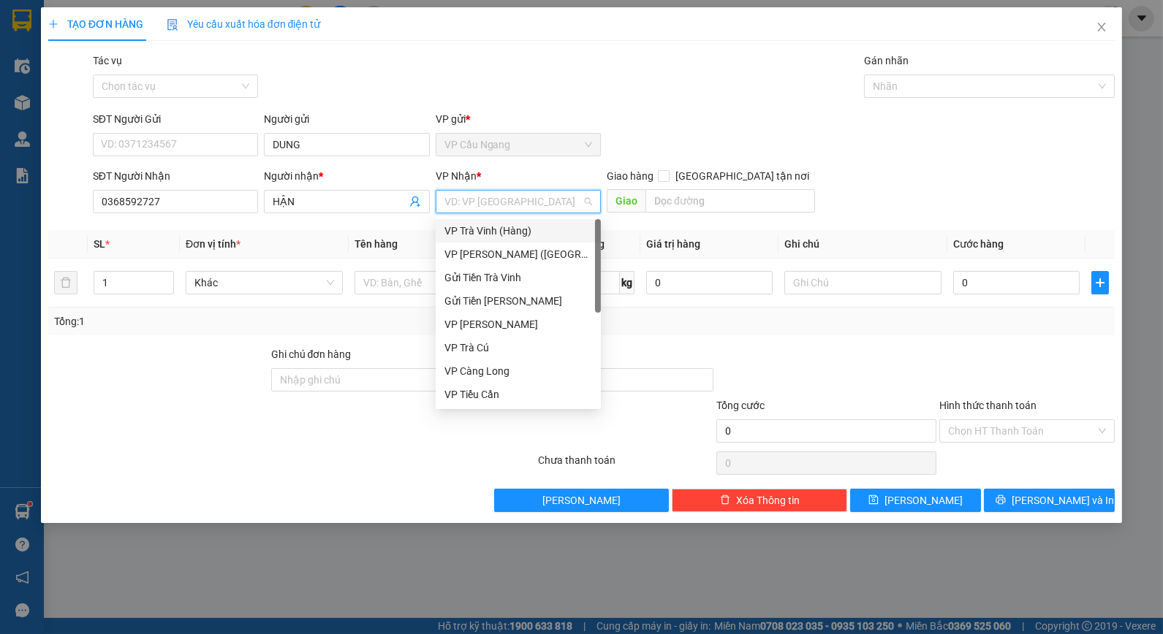
click at [524, 202] on input "search" at bounding box center [512, 202] width 137 height 22
click at [501, 254] on div "VP [PERSON_NAME] ([GEOGRAPHIC_DATA])" at bounding box center [518, 254] width 148 height 16
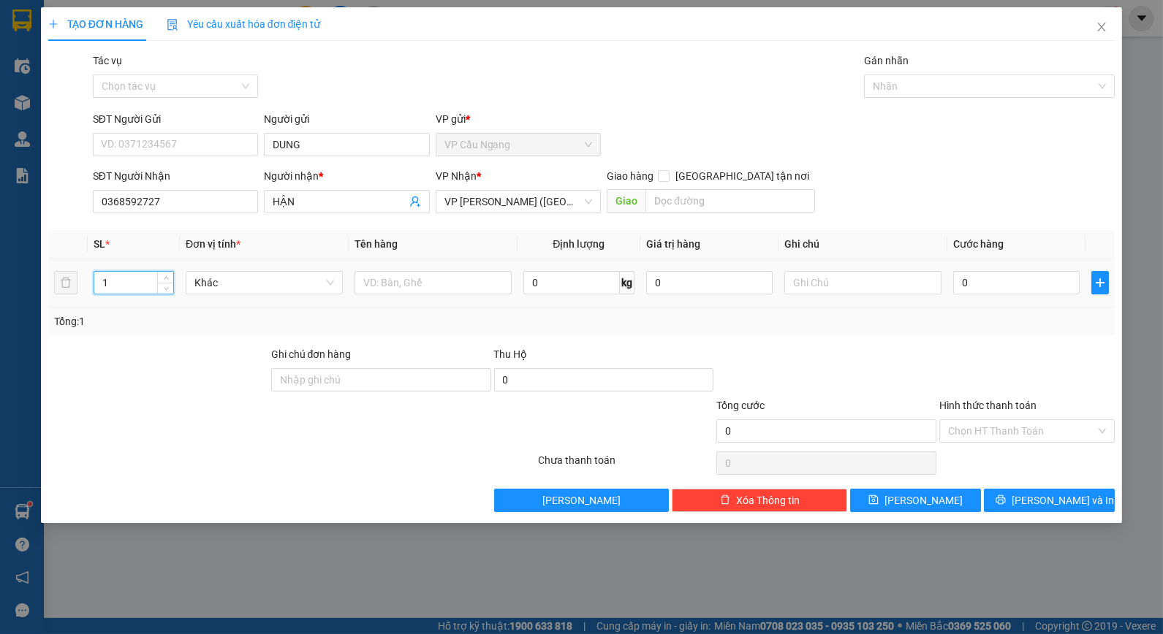
click at [143, 286] on input "1" at bounding box center [133, 283] width 79 height 22
type input "10"
click at [411, 281] on input "text" at bounding box center [432, 282] width 157 height 23
type input "7 THÙNG GIẤY KK+ 3 BỌC TRẮNG KK"
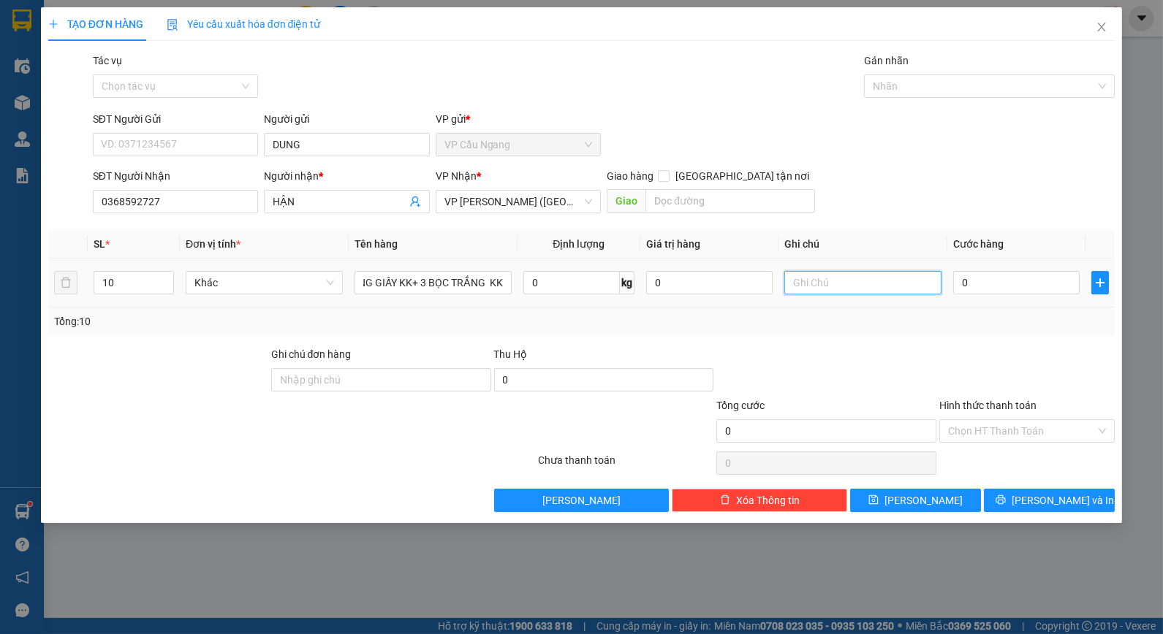
click at [830, 281] on input "text" at bounding box center [862, 282] width 157 height 23
type input "KO BAO HƯ BỂ"
click at [966, 283] on input "0" at bounding box center [1016, 282] width 126 height 23
type input "30"
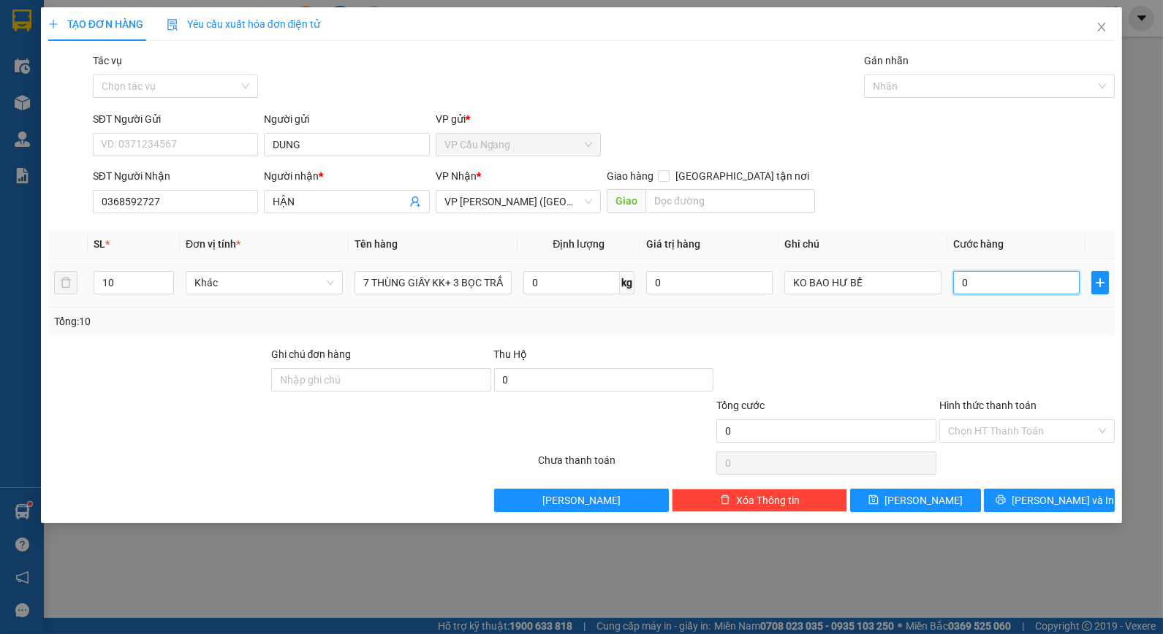
type input "30"
type input "370"
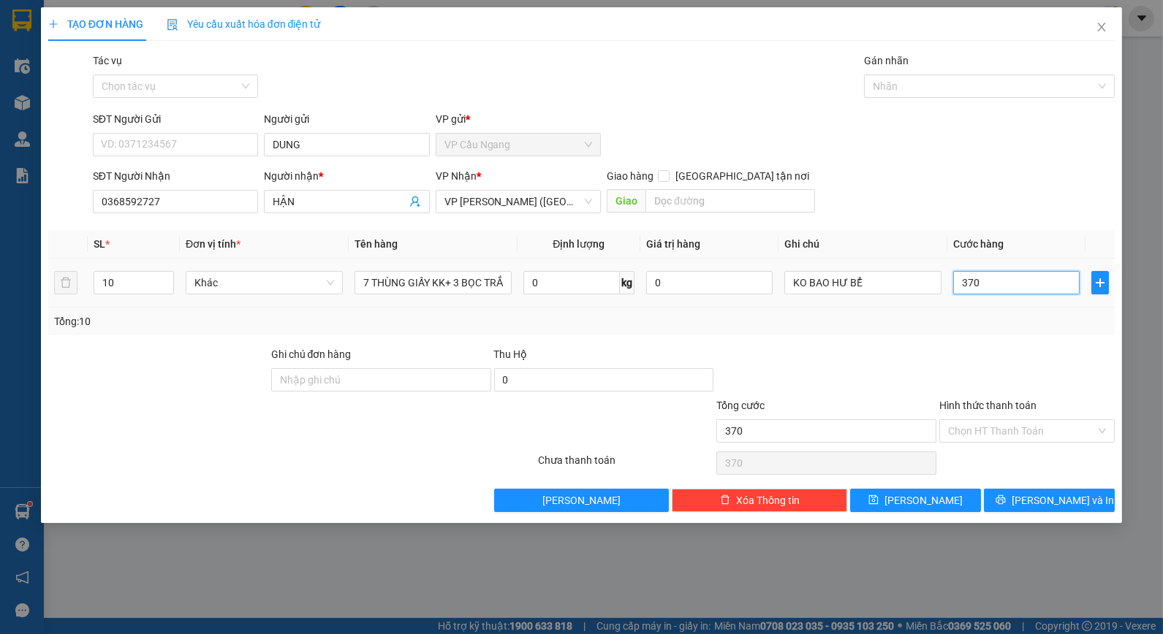
type input "3.700"
type input "37.000"
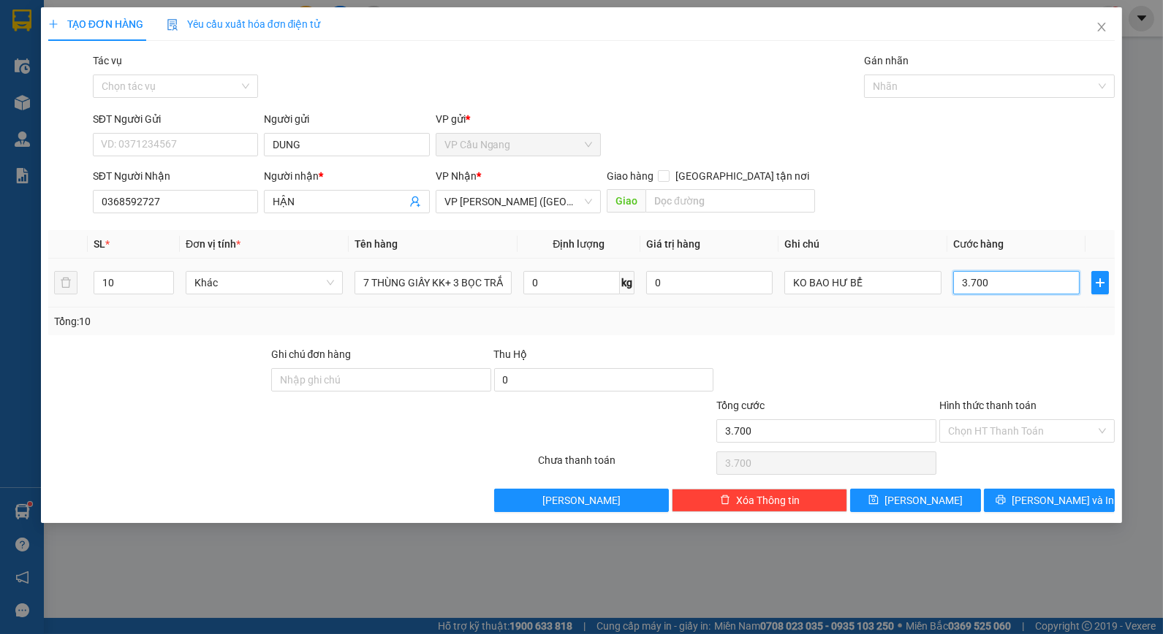
type input "37.000"
type input "370.000"
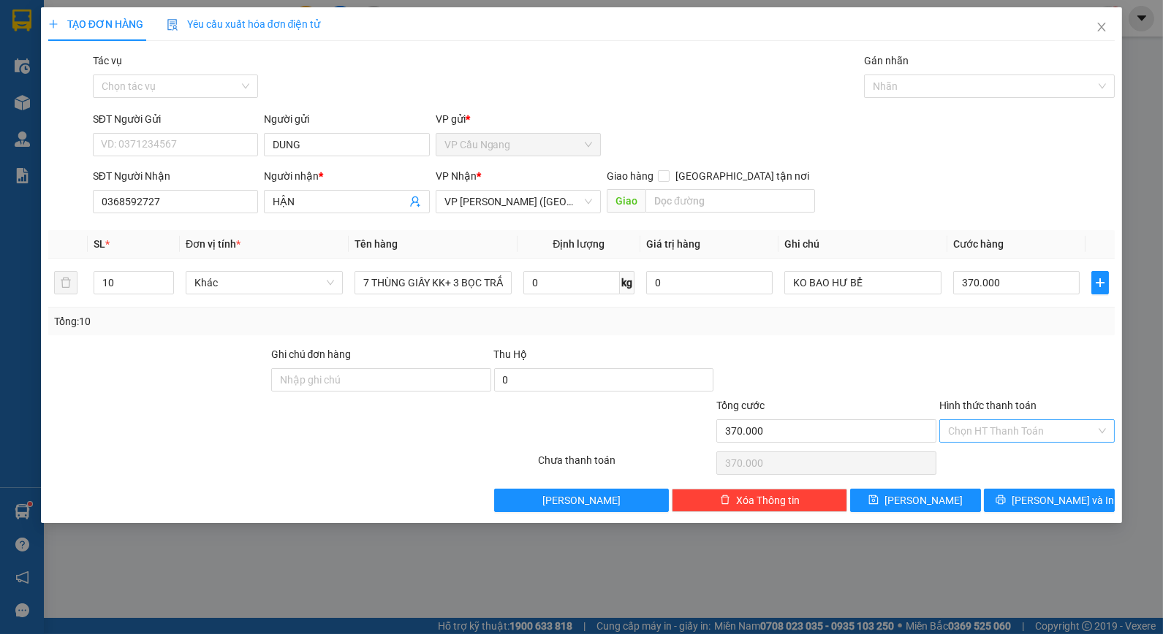
click at [979, 429] on input "Hình thức thanh toán" at bounding box center [1022, 431] width 148 height 22
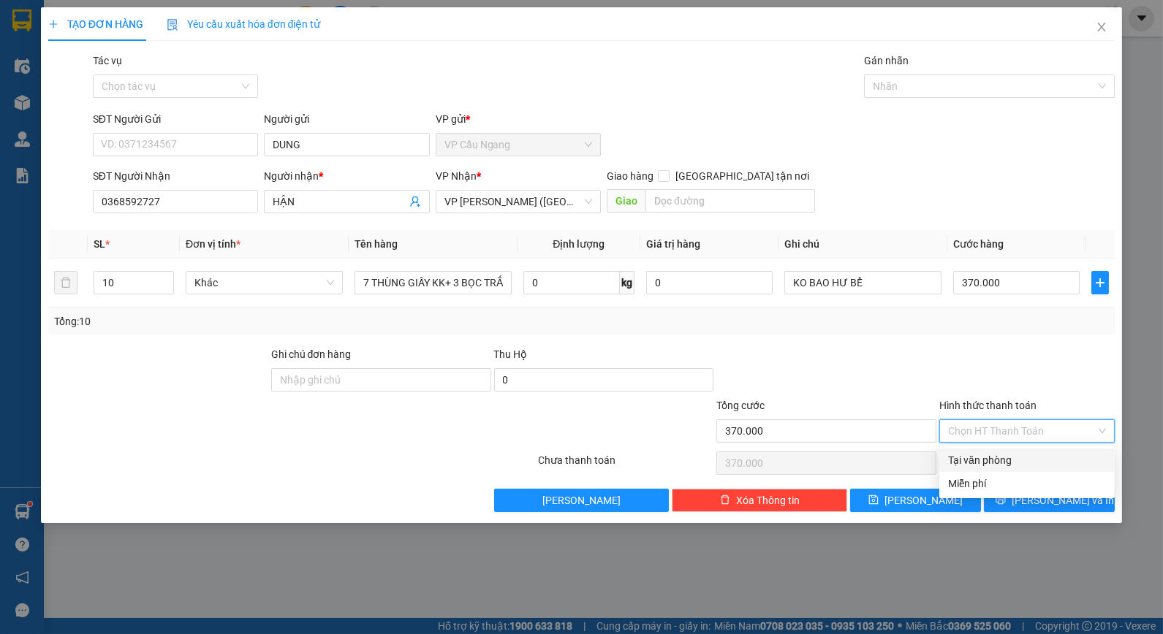
click at [960, 463] on div "Tại văn phòng" at bounding box center [1027, 460] width 158 height 16
type input "0"
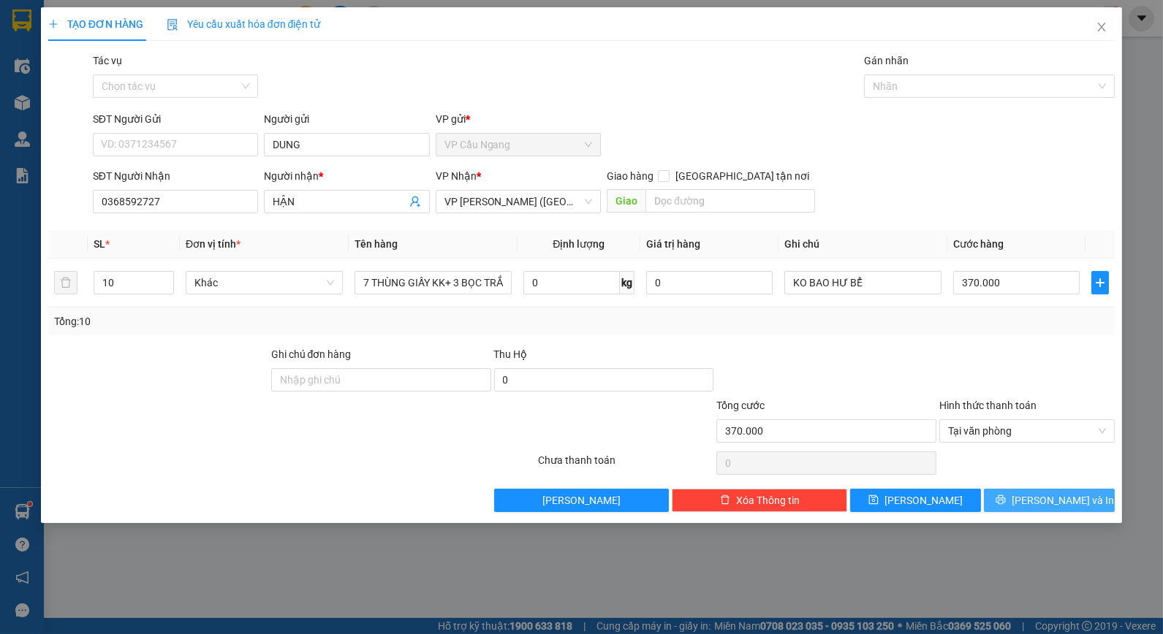
click at [991, 495] on button "[PERSON_NAME] và In" at bounding box center [1049, 500] width 131 height 23
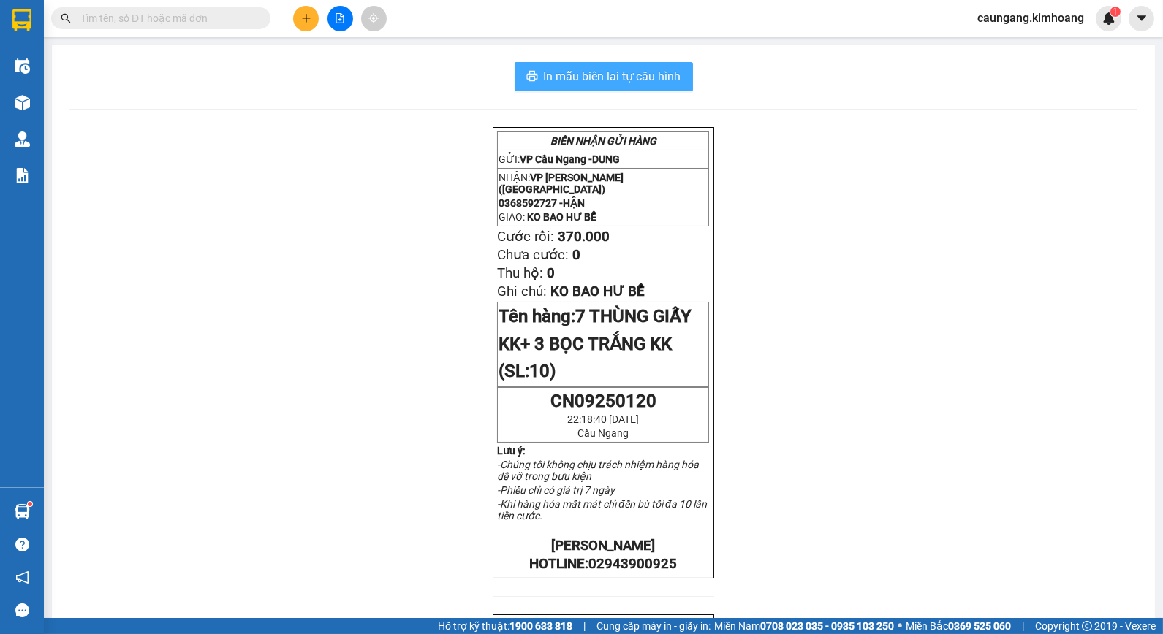
click at [646, 75] on span "In mẫu biên lai tự cấu hình" at bounding box center [612, 76] width 137 height 18
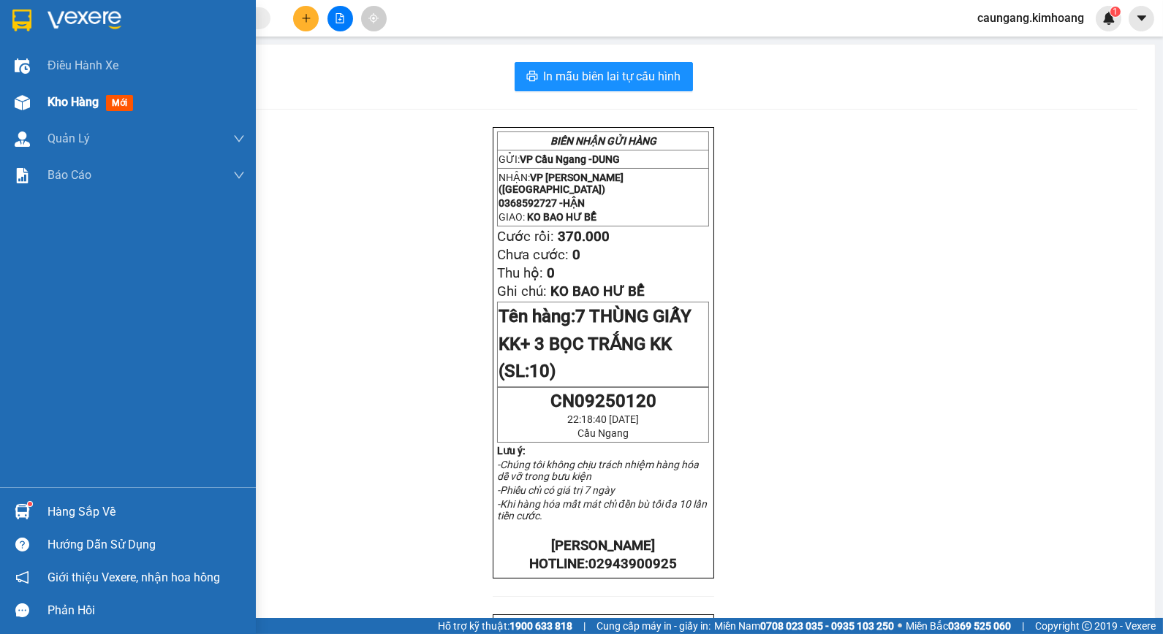
click at [59, 106] on span "Kho hàng" at bounding box center [73, 102] width 51 height 14
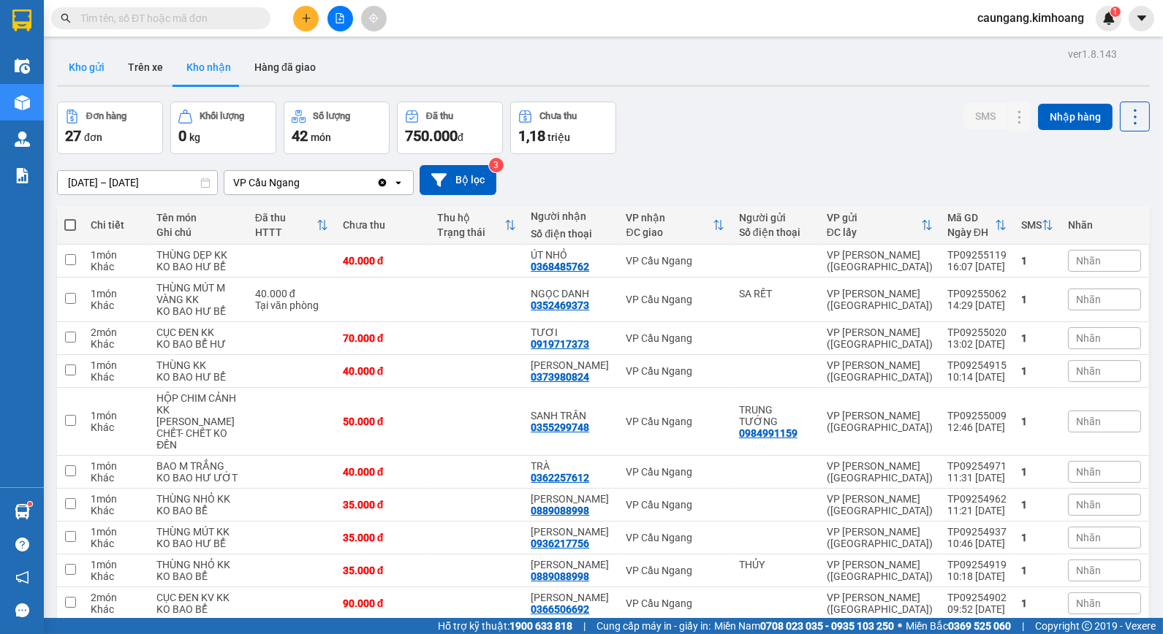
click at [98, 73] on button "Kho gửi" at bounding box center [86, 67] width 59 height 35
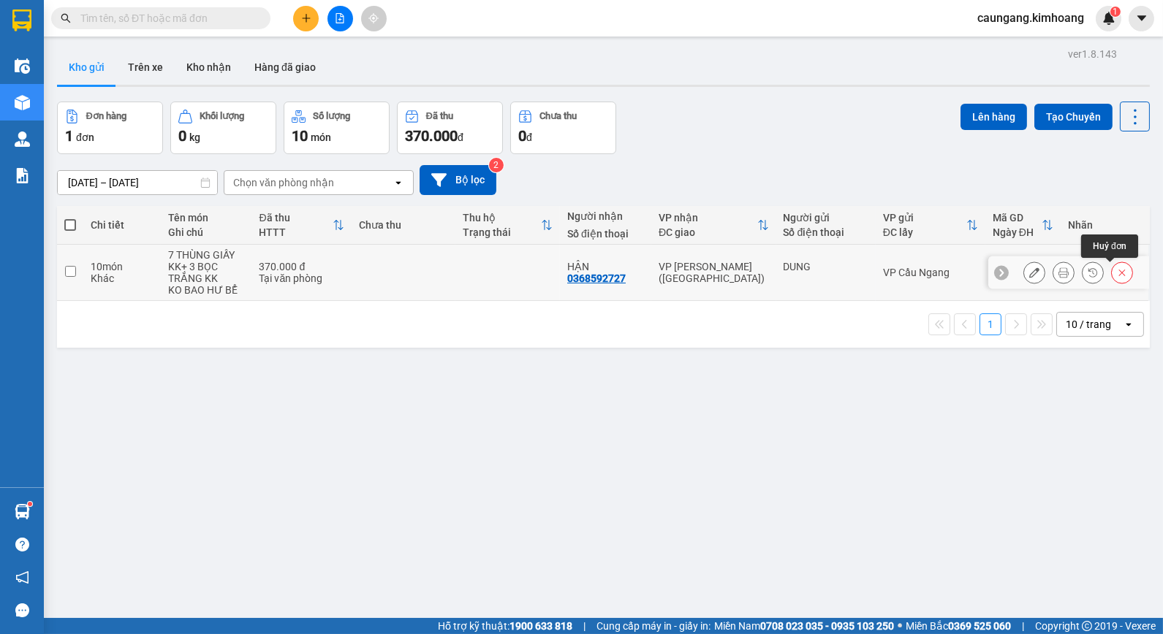
click at [1117, 278] on icon at bounding box center [1122, 272] width 10 height 10
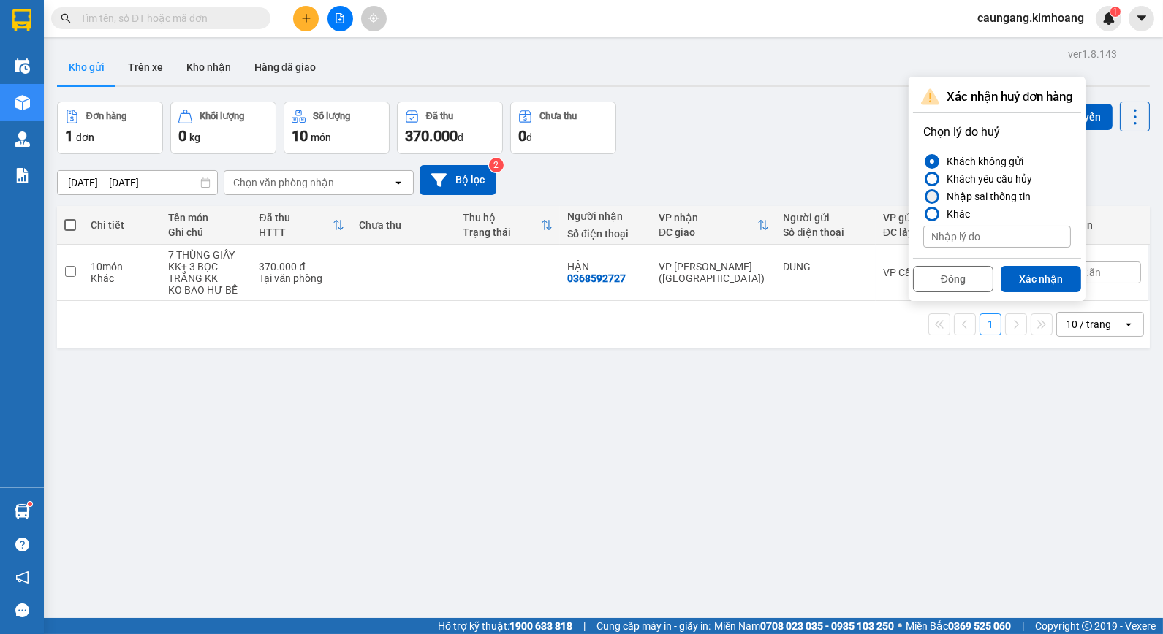
click at [930, 195] on div at bounding box center [932, 196] width 10 height 10
click at [923, 197] on input "Nhập sai thông tin" at bounding box center [923, 197] width 0 height 0
click at [1056, 275] on button "Xác nhận" at bounding box center [1040, 279] width 80 height 26
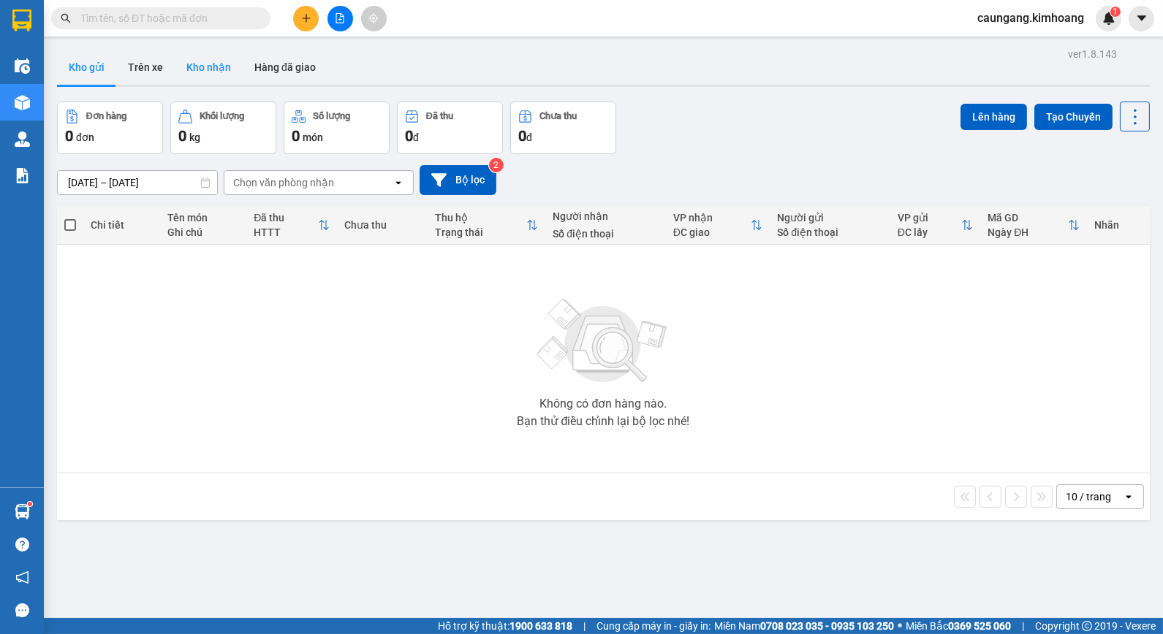
click at [195, 74] on button "Kho nhận" at bounding box center [209, 67] width 68 height 35
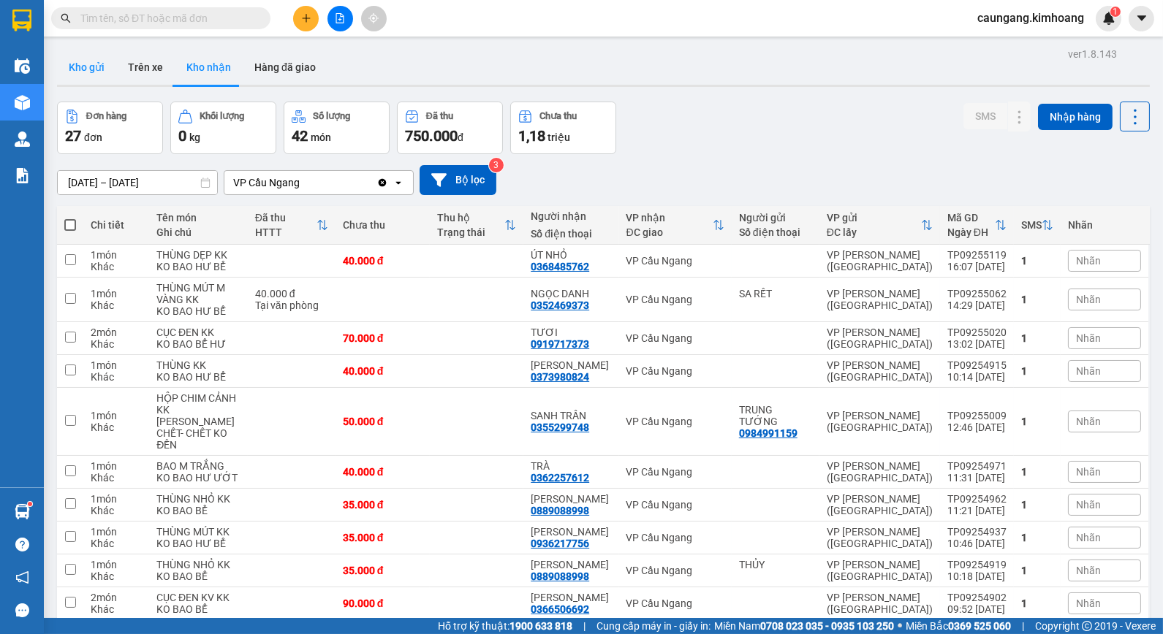
click at [91, 67] on button "Kho gửi" at bounding box center [86, 67] width 59 height 35
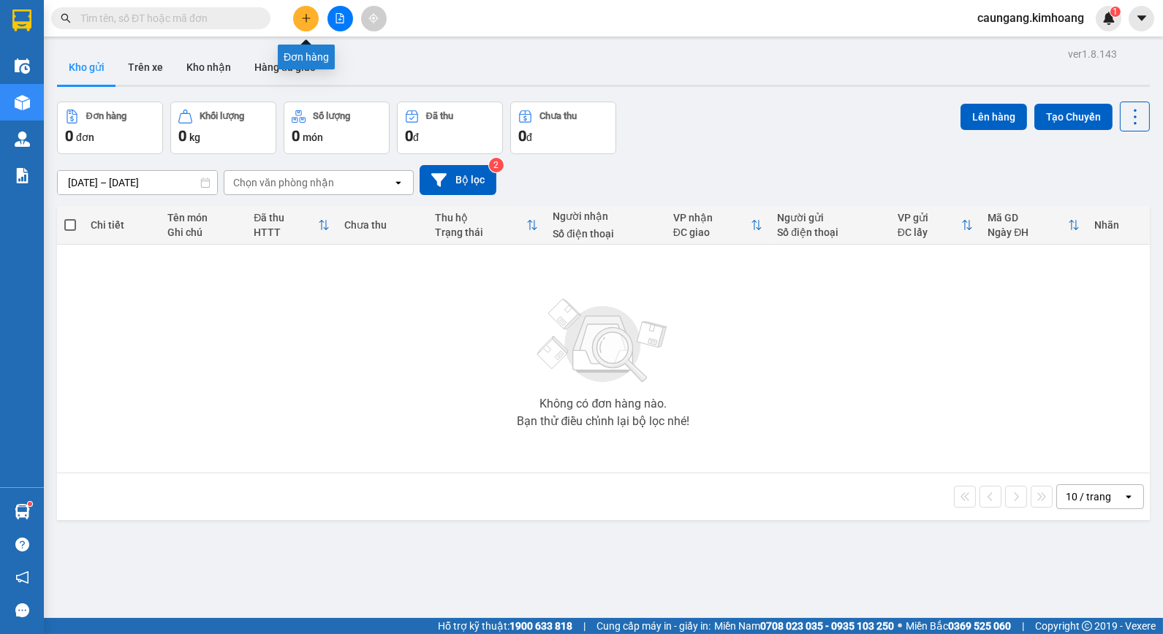
click at [302, 20] on icon "plus" at bounding box center [306, 18] width 10 height 10
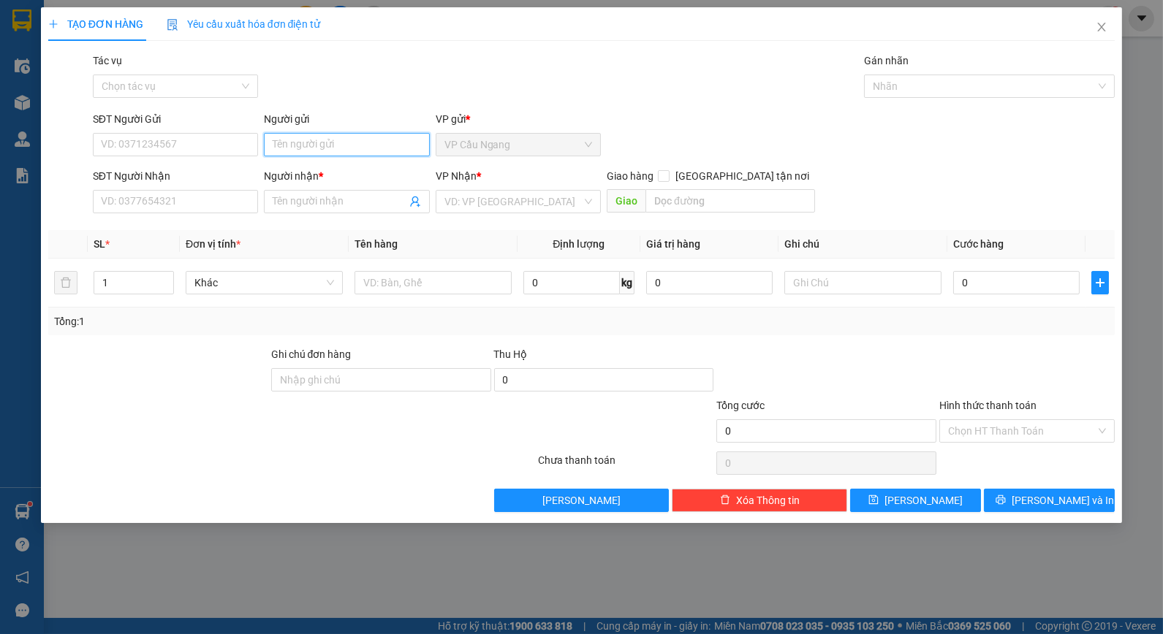
click at [284, 148] on input "Người gửi" at bounding box center [346, 144] width 165 height 23
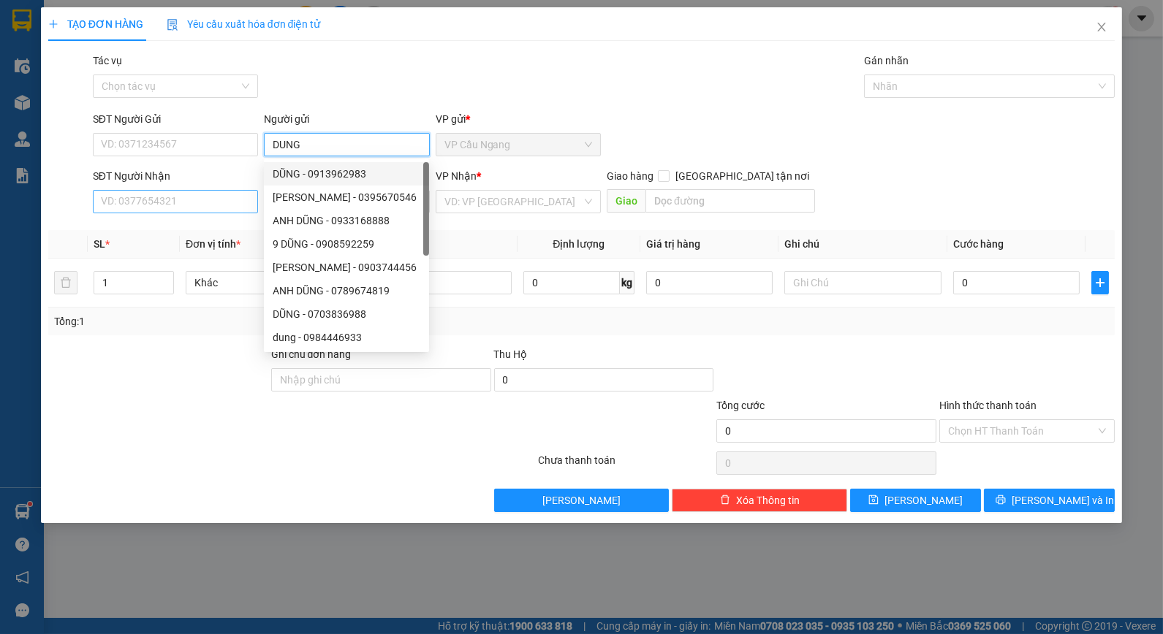
type input "DUNG"
click at [246, 203] on input "SĐT Người Nhận" at bounding box center [175, 201] width 165 height 23
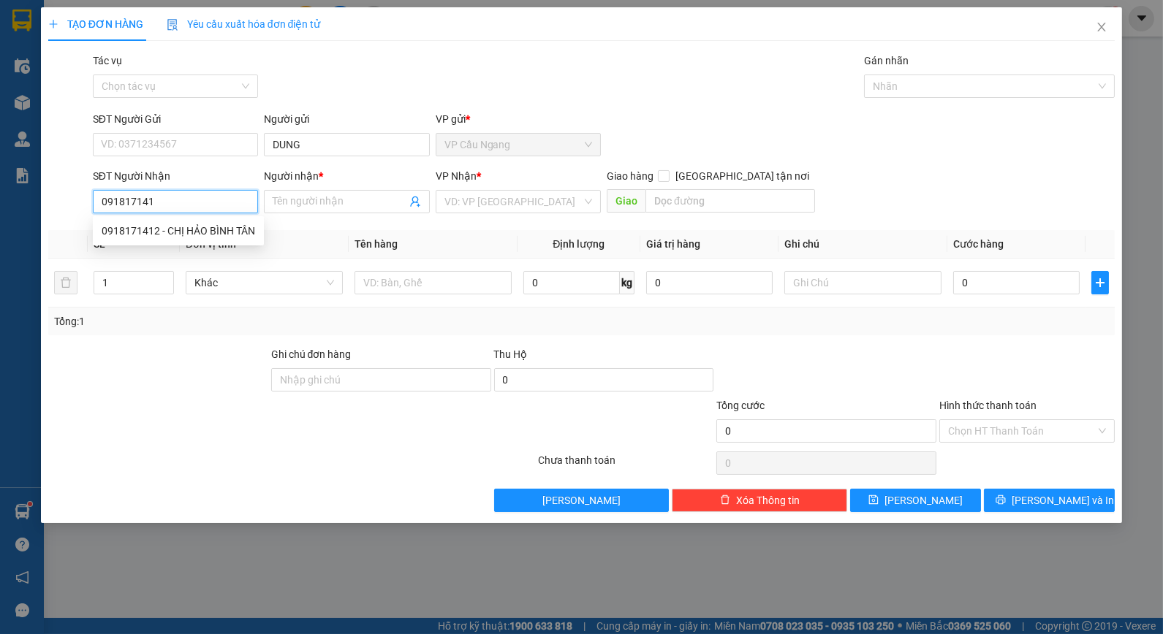
type input "0918171412"
click at [246, 229] on div "0918171412 - CHỊ HẢO BÌNH TÂN" at bounding box center [178, 231] width 153 height 16
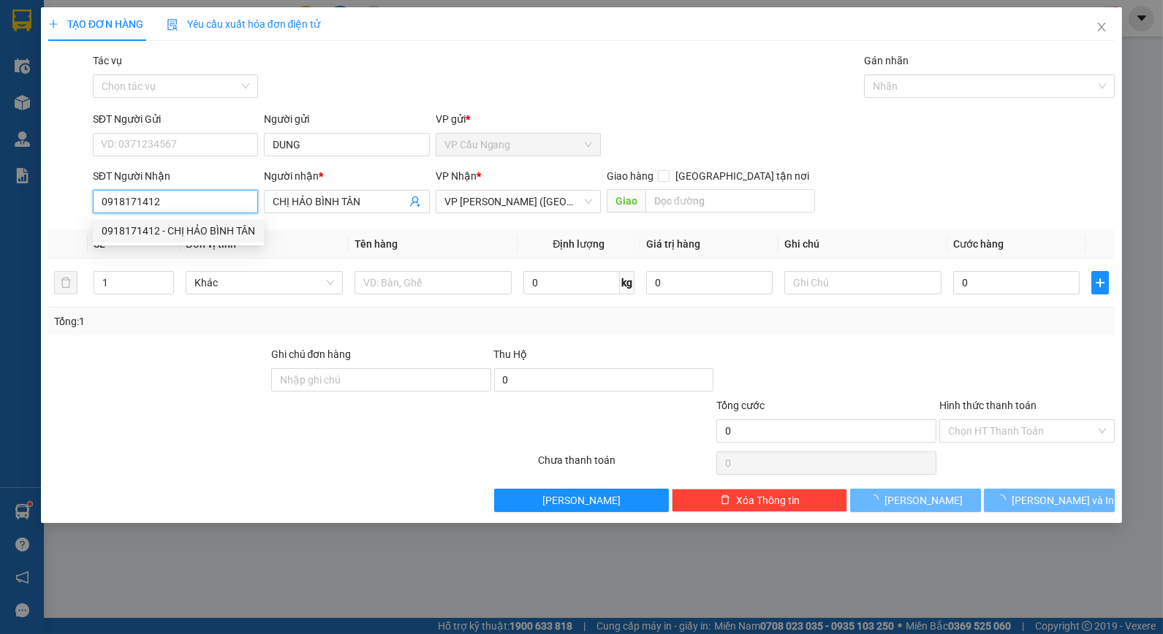
type input "CHỊ HẢO BÌNH TÂN"
type input "40.000"
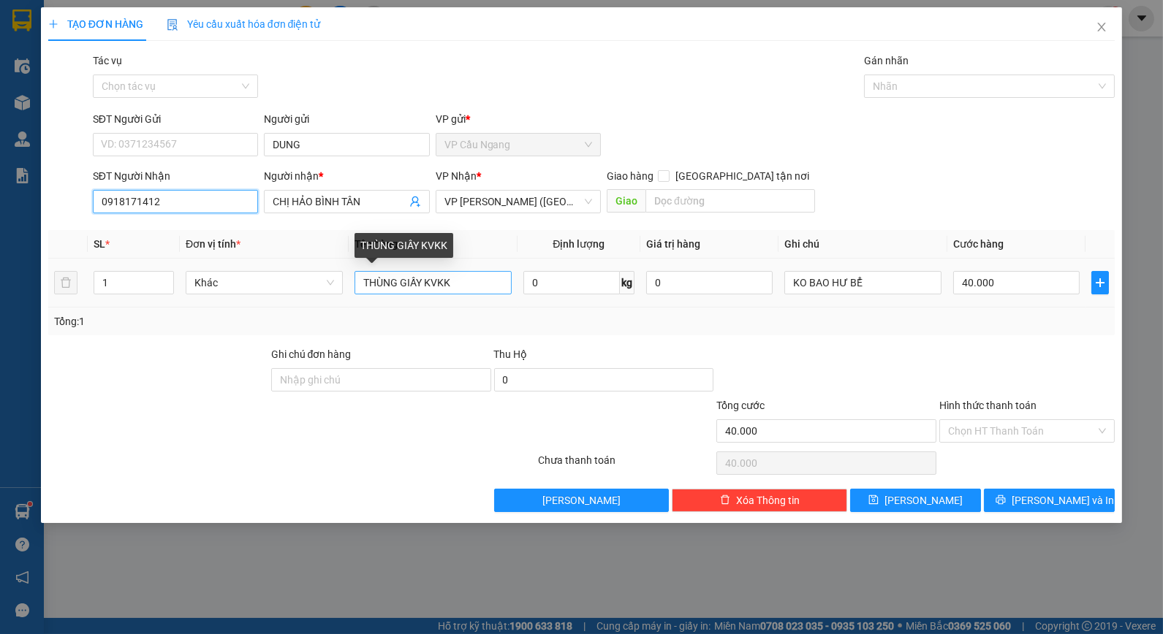
type input "0918171412"
click at [455, 283] on input "THÙNG GIẤY KVKK" at bounding box center [432, 282] width 157 height 23
click at [425, 281] on input "THÙNG GIẤY KVKK" at bounding box center [432, 282] width 157 height 23
click at [463, 280] on input "BỌC TRẮNG KVKK" at bounding box center [432, 282] width 157 height 23
click at [418, 286] on input "BỌC TRẮNG KVKK" at bounding box center [432, 282] width 157 height 23
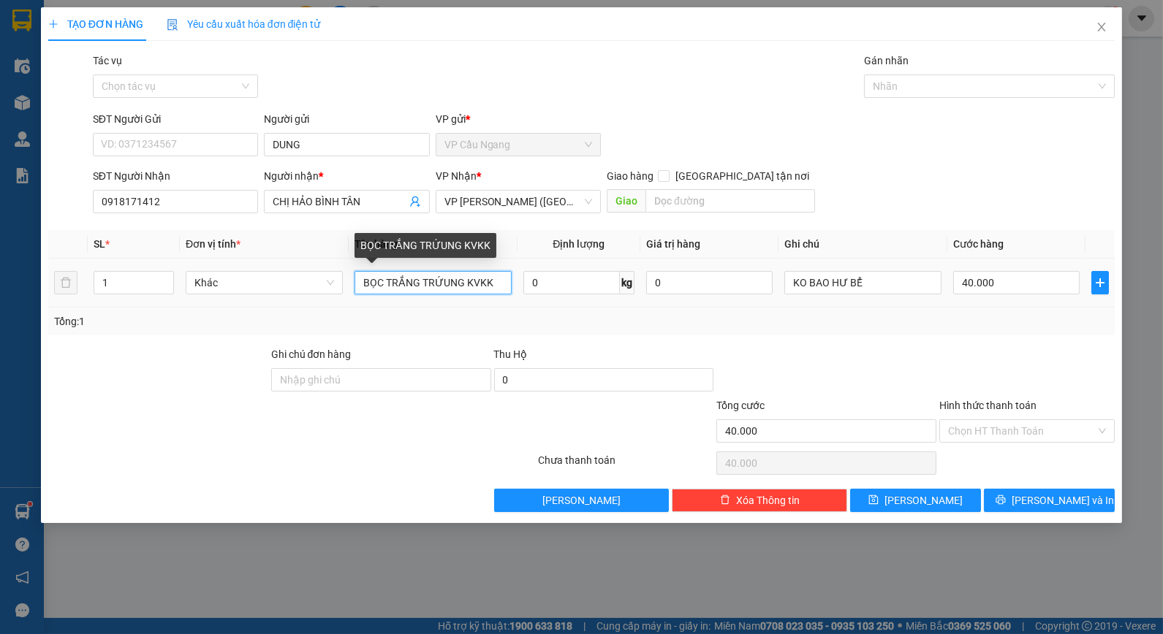
click at [448, 282] on input "BỌC TRẮNG TRỨUNG KVKK" at bounding box center [432, 282] width 157 height 23
type input "BỌC TRẮNG TRỨNG KVKK"
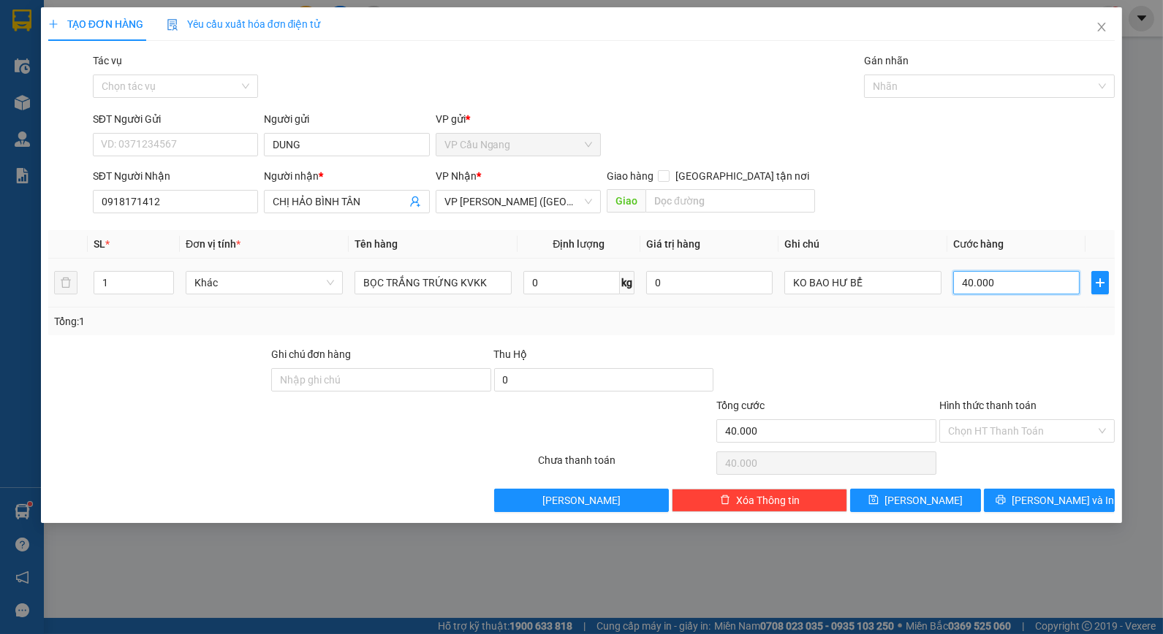
click at [969, 282] on input "40.000" at bounding box center [1016, 282] width 126 height 23
type input "3"
type input "30"
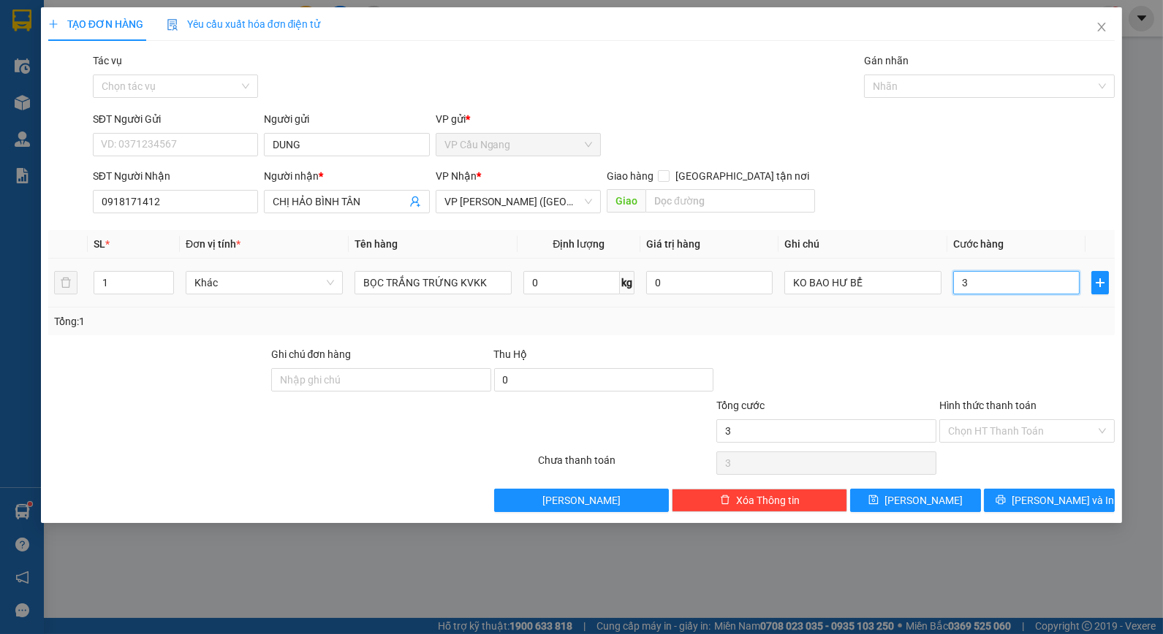
type input "30"
type input "300"
type input "3.000"
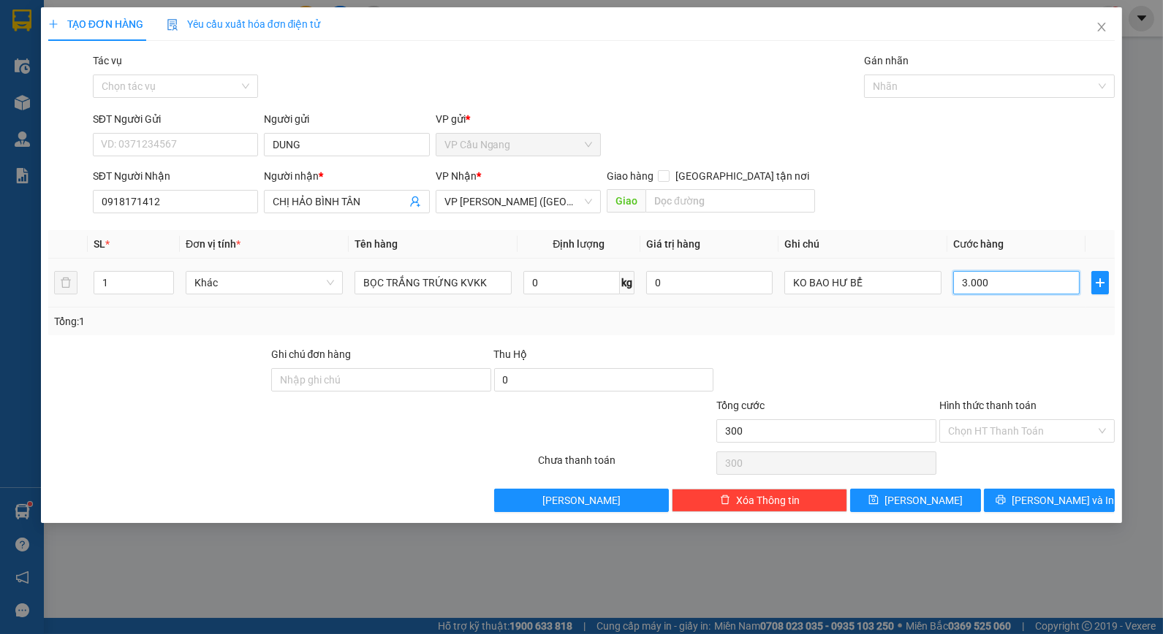
type input "3.000"
type input "30.000"
click at [969, 282] on input "30.000" at bounding box center [1016, 282] width 126 height 23
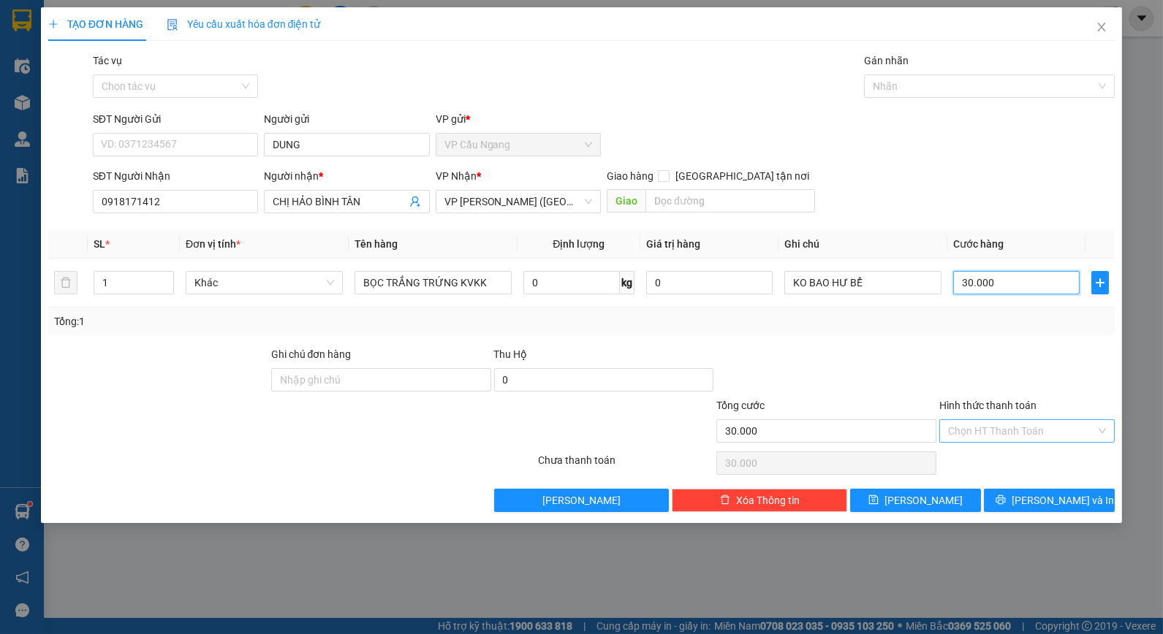
type input "30.000"
click at [1034, 427] on input "Hình thức thanh toán" at bounding box center [1022, 431] width 148 height 22
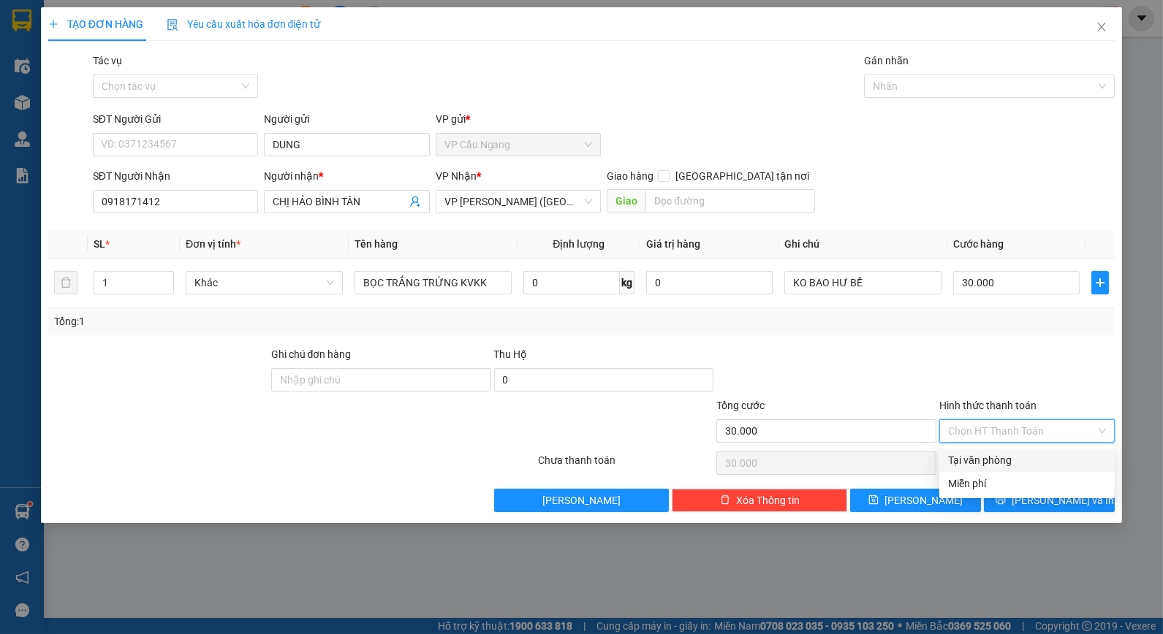
click at [1004, 463] on div "Tại văn phòng" at bounding box center [1027, 460] width 158 height 16
type input "0"
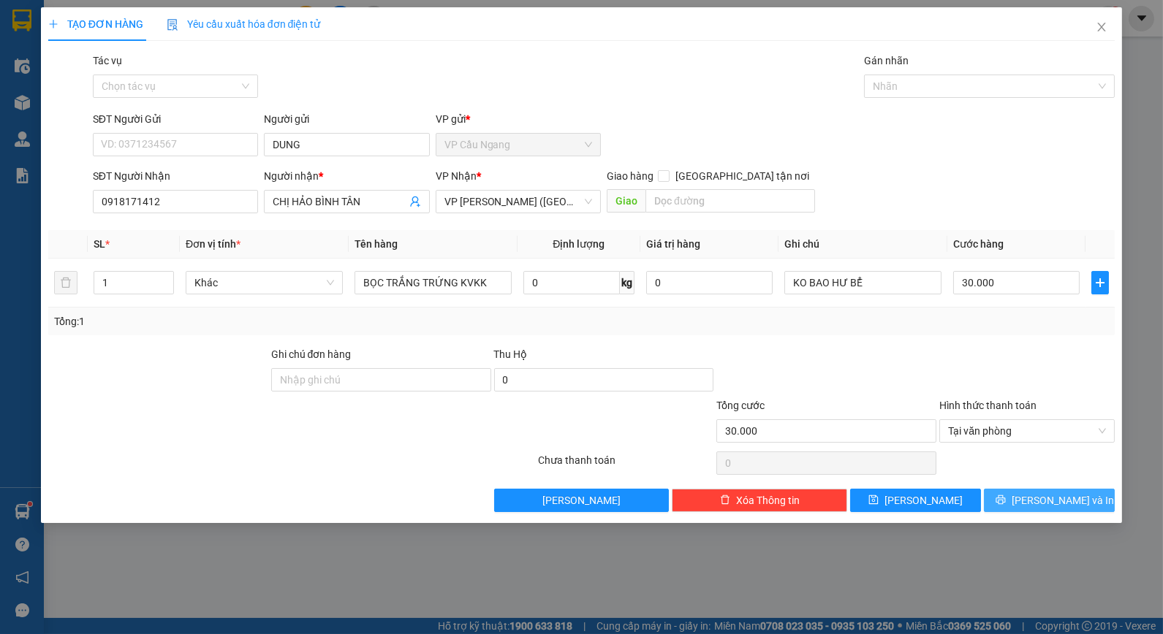
click at [1006, 495] on icon "printer" at bounding box center [1000, 500] width 10 height 10
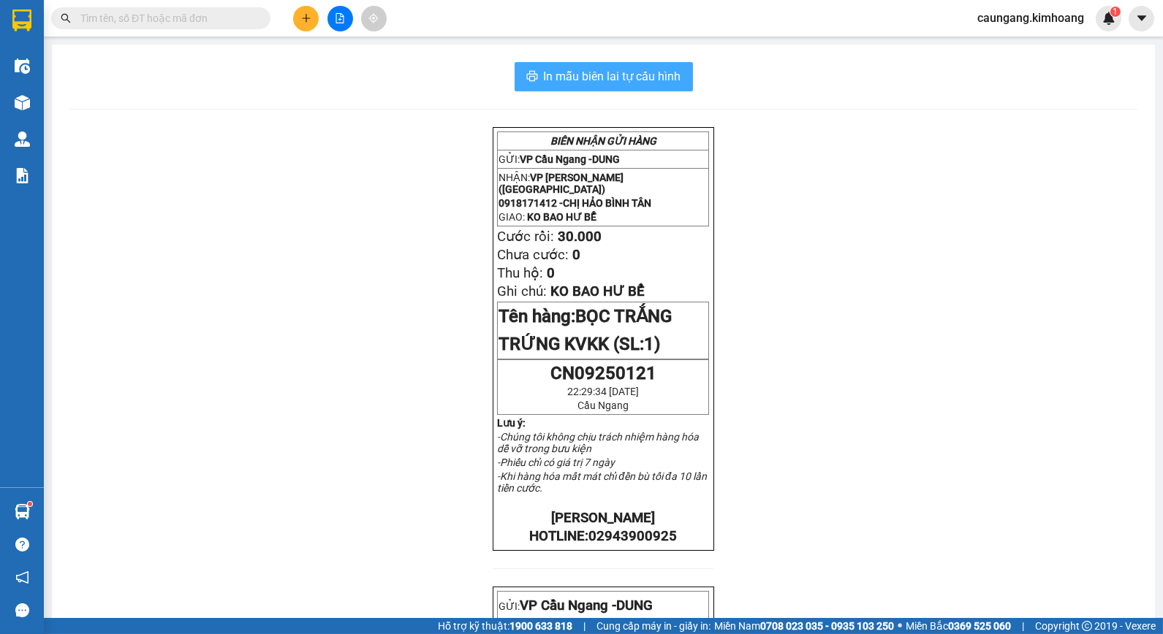
click at [619, 76] on span "In mẫu biên lai tự cấu hình" at bounding box center [612, 76] width 137 height 18
click at [304, 23] on icon "plus" at bounding box center [306, 18] width 10 height 10
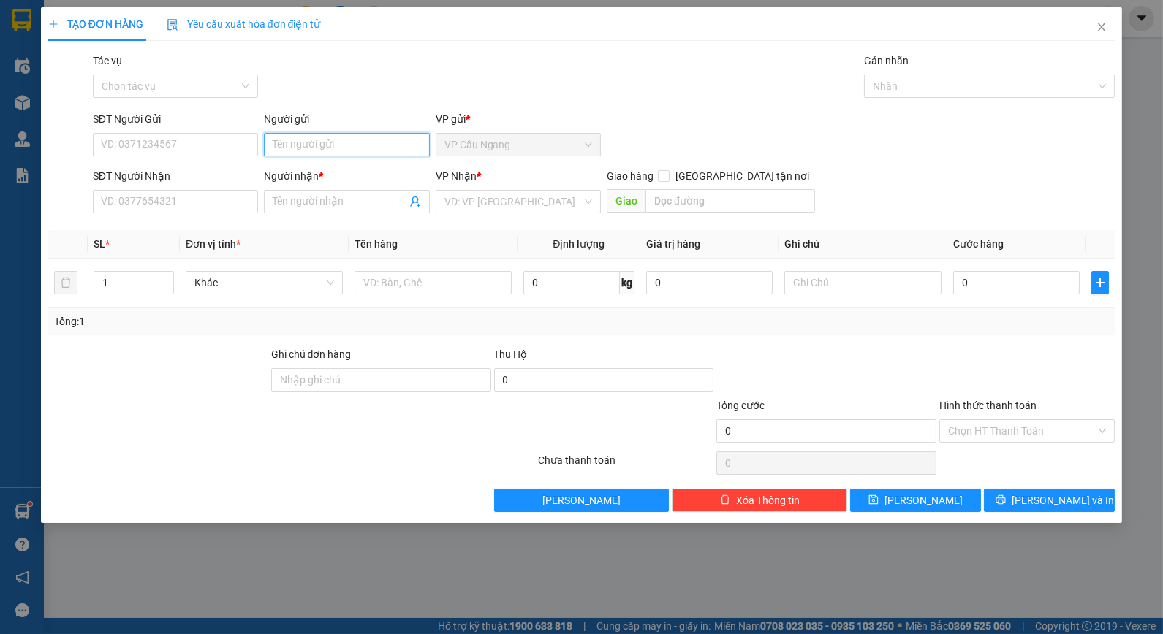
click at [282, 153] on input "Người gửi" at bounding box center [346, 144] width 165 height 23
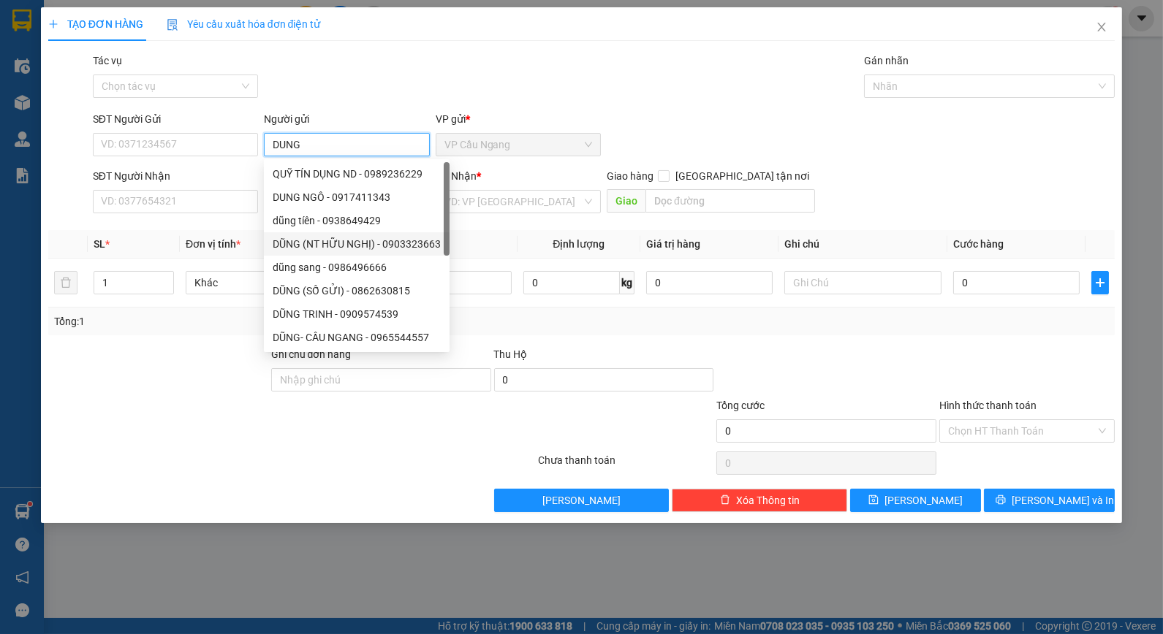
type input "DUNG"
click at [230, 225] on div "Transit Pickup Surcharge Ids Transit Deliver Surcharge Ids Transit Deliver Surc…" at bounding box center [581, 283] width 1067 height 460
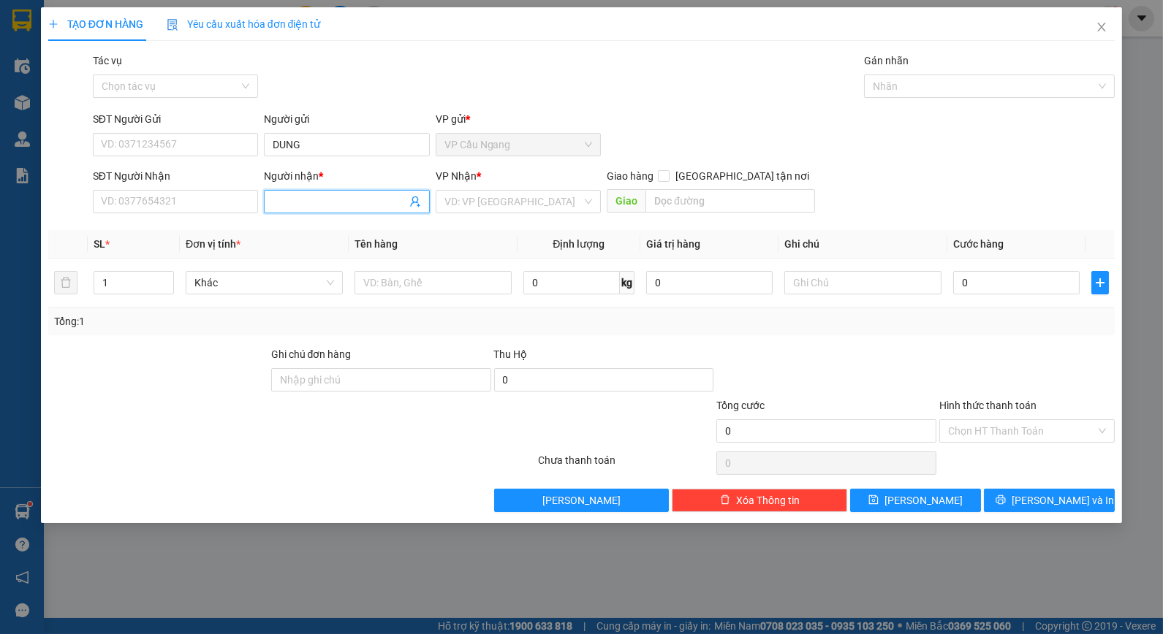
click at [304, 197] on input "Người nhận *" at bounding box center [339, 202] width 133 height 16
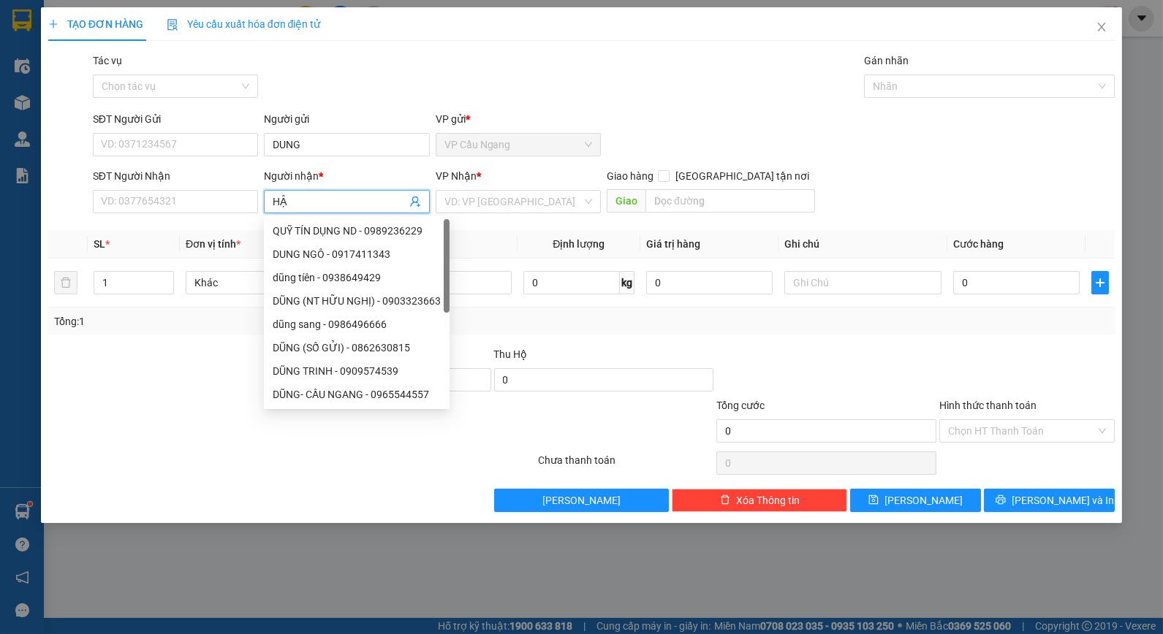
type input "HẬN"
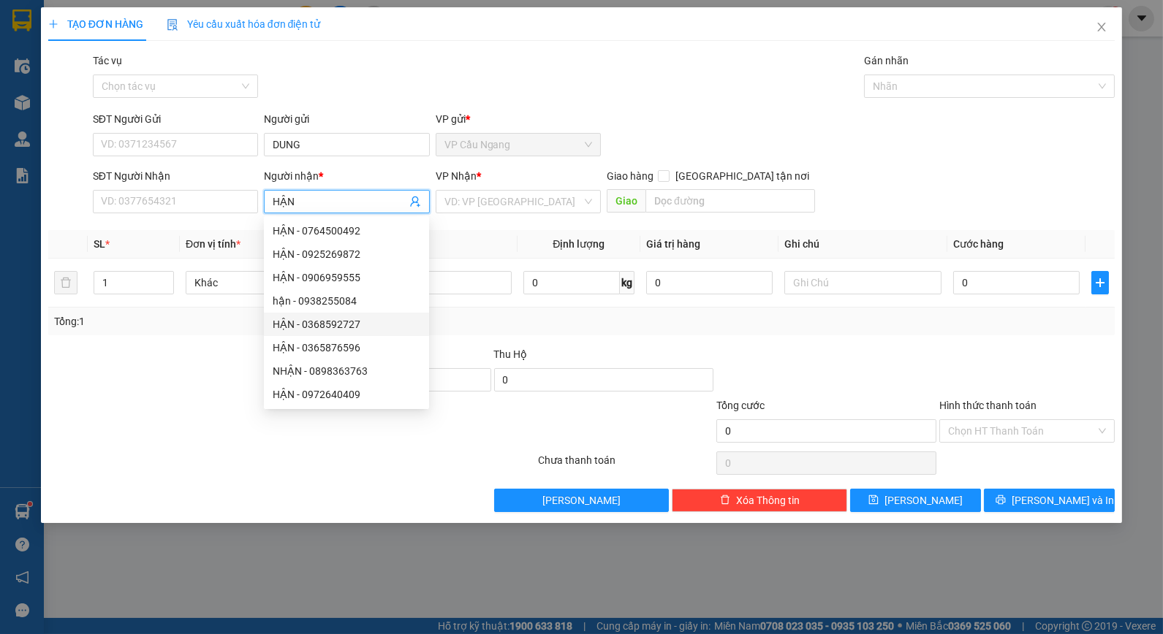
click at [333, 319] on div "HẬN - 0368592727" at bounding box center [347, 324] width 148 height 16
type input "0368592727"
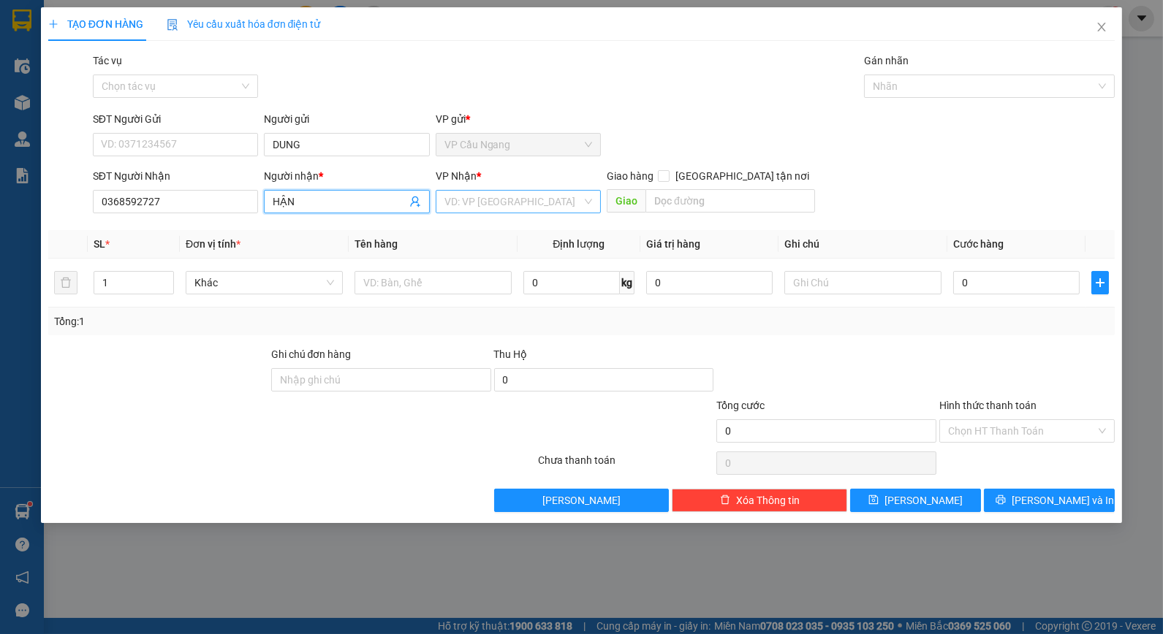
type input "HẬN"
click at [529, 210] on input "search" at bounding box center [512, 202] width 137 height 22
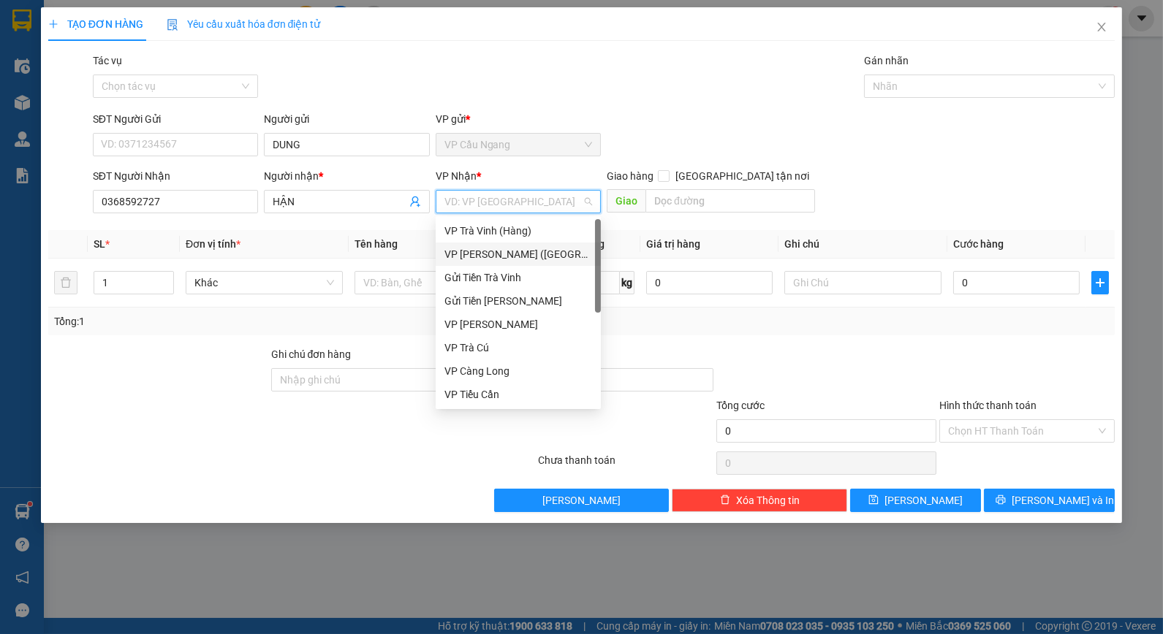
click at [525, 253] on div "VP [PERSON_NAME] ([GEOGRAPHIC_DATA])" at bounding box center [518, 254] width 148 height 16
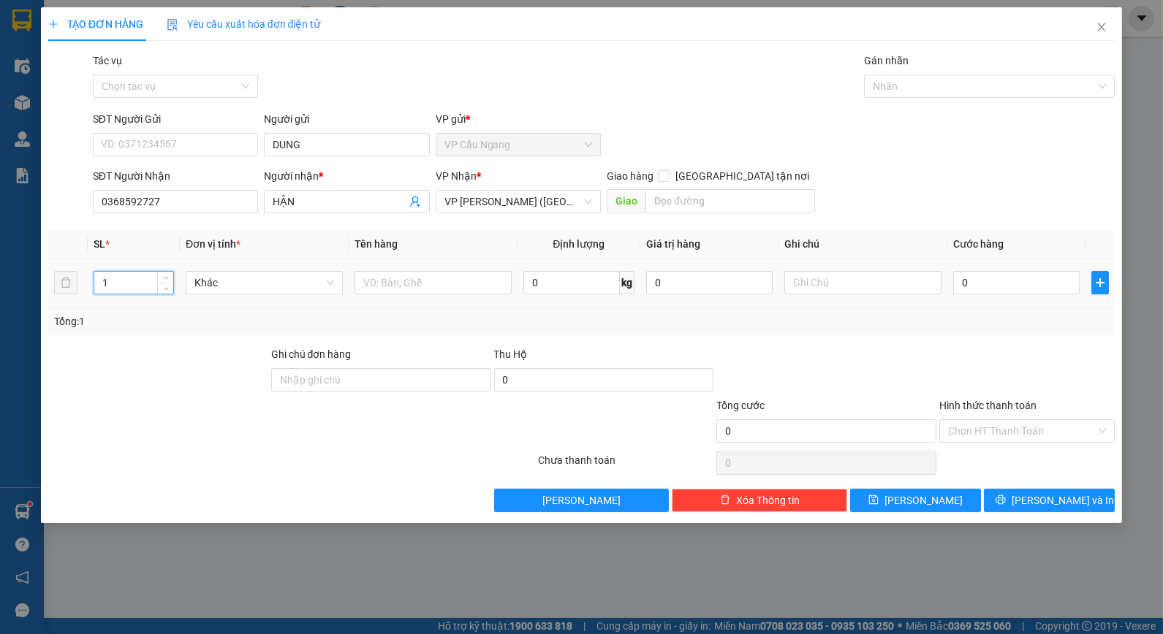
click at [125, 286] on input "1" at bounding box center [133, 283] width 79 height 22
type input "9"
click at [428, 283] on input "text" at bounding box center [432, 282] width 157 height 23
type input "T"
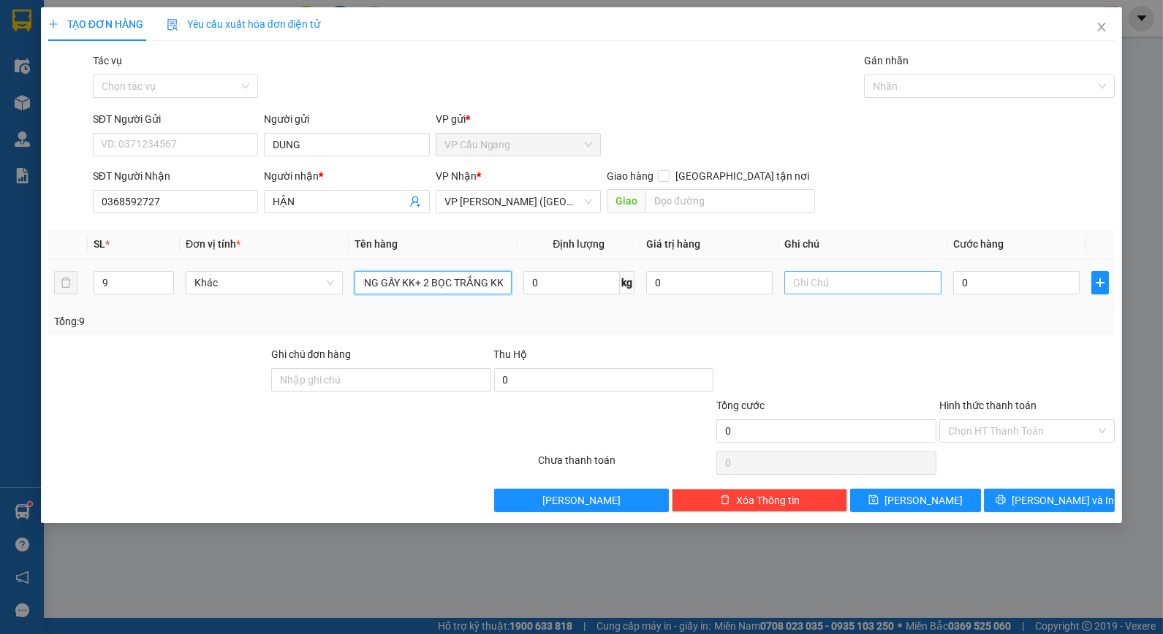
type input "7 THÙNG GẤY KK+ 2 BỌC TRẮNG KK"
click at [819, 286] on input "text" at bounding box center [862, 282] width 157 height 23
type input "J"
type input "KO BA0 HƯ BỂ"
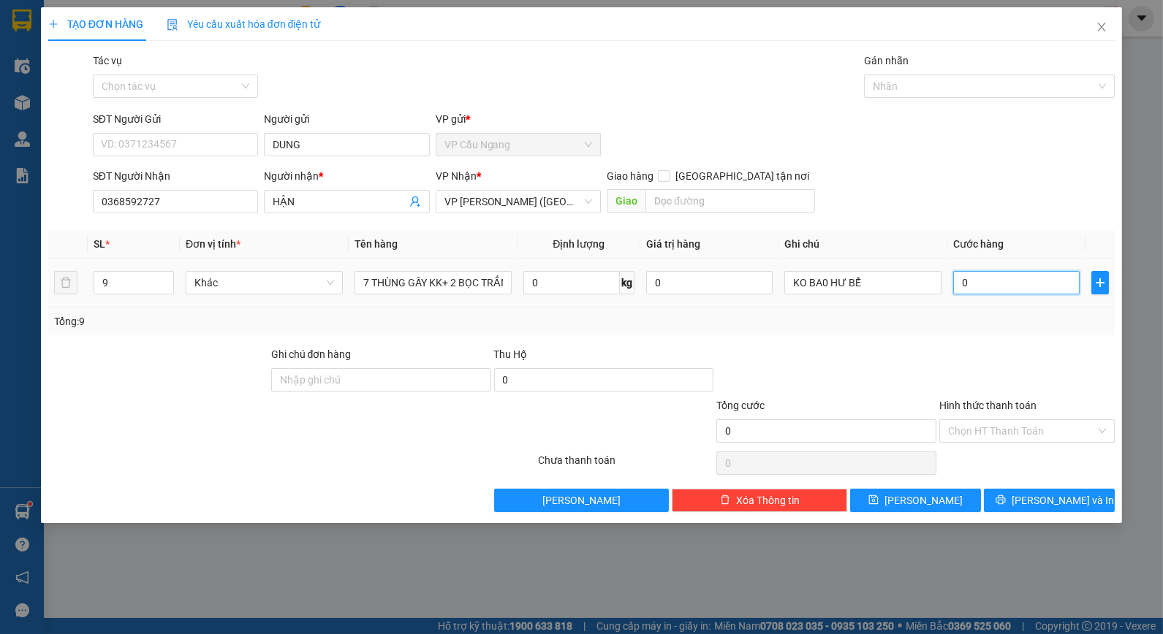
click at [987, 279] on input "0" at bounding box center [1016, 282] width 126 height 23
click at [959, 280] on input "0" at bounding box center [1016, 282] width 126 height 23
type input "30"
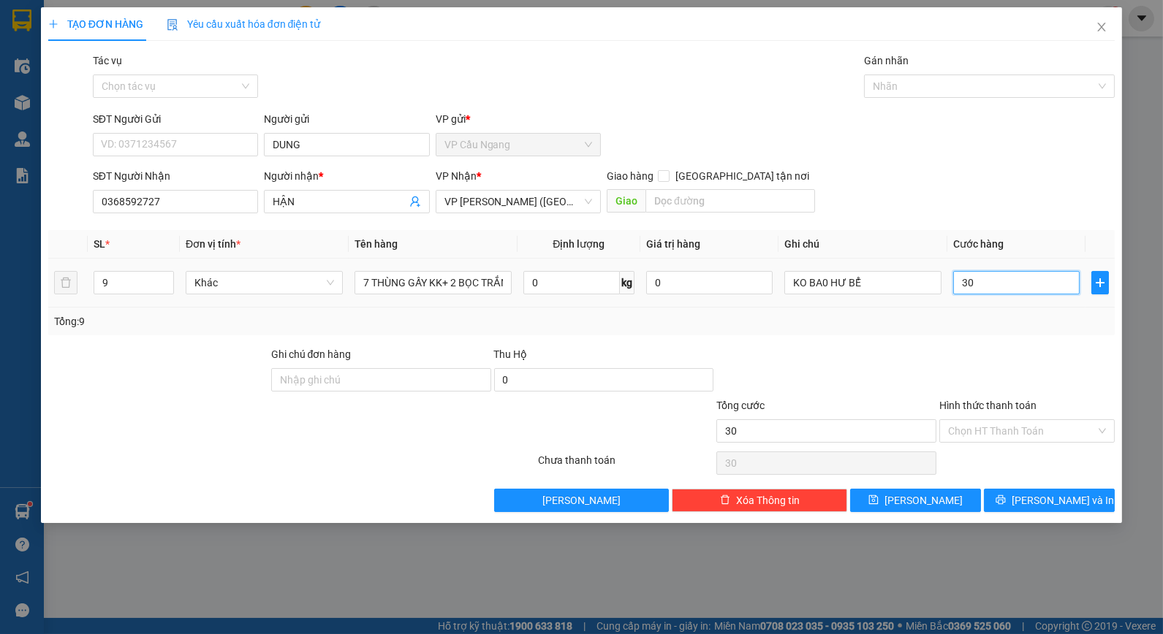
type input "340"
type input "3.400"
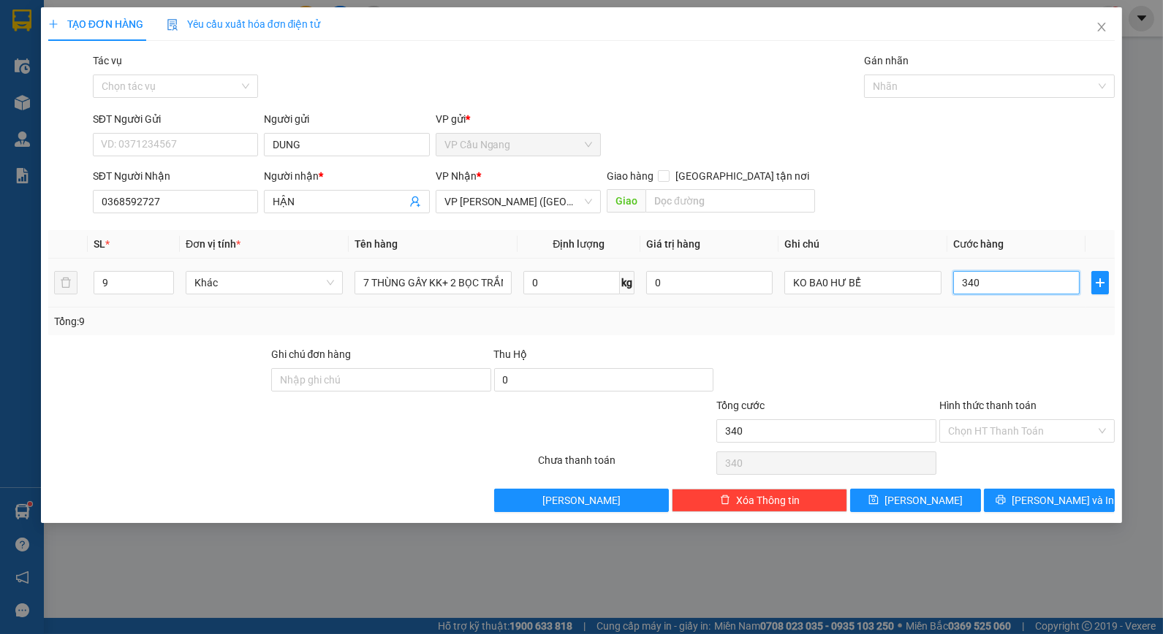
type input "3.400"
type input "34.000"
type input "340.000"
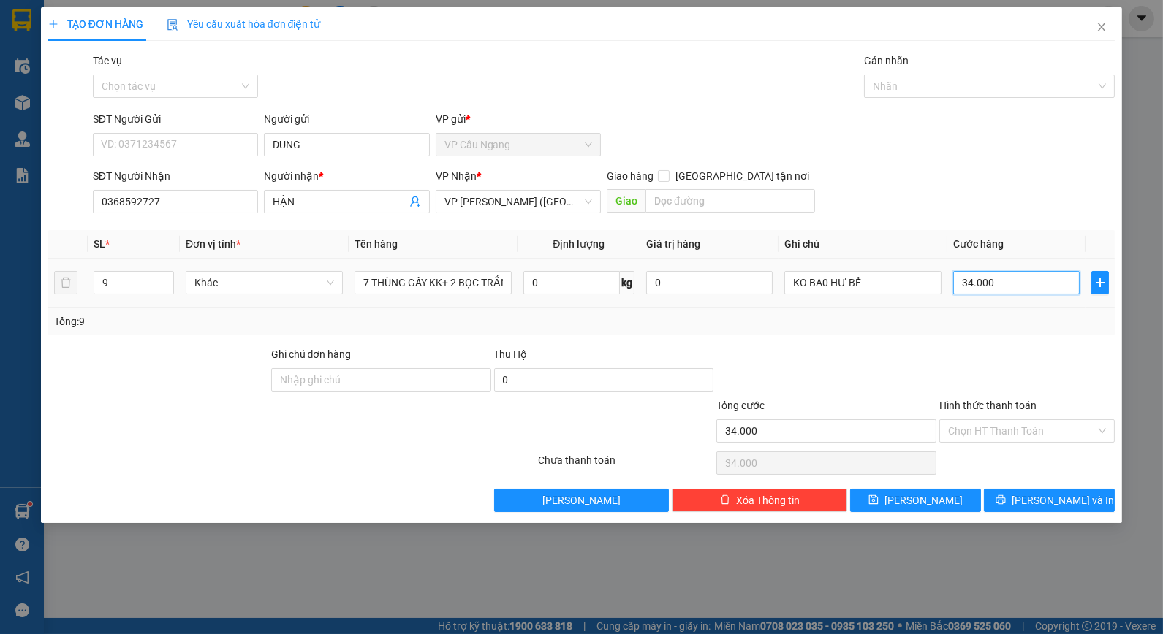
type input "340.000"
click at [994, 431] on input "Hình thức thanh toán" at bounding box center [1022, 431] width 148 height 22
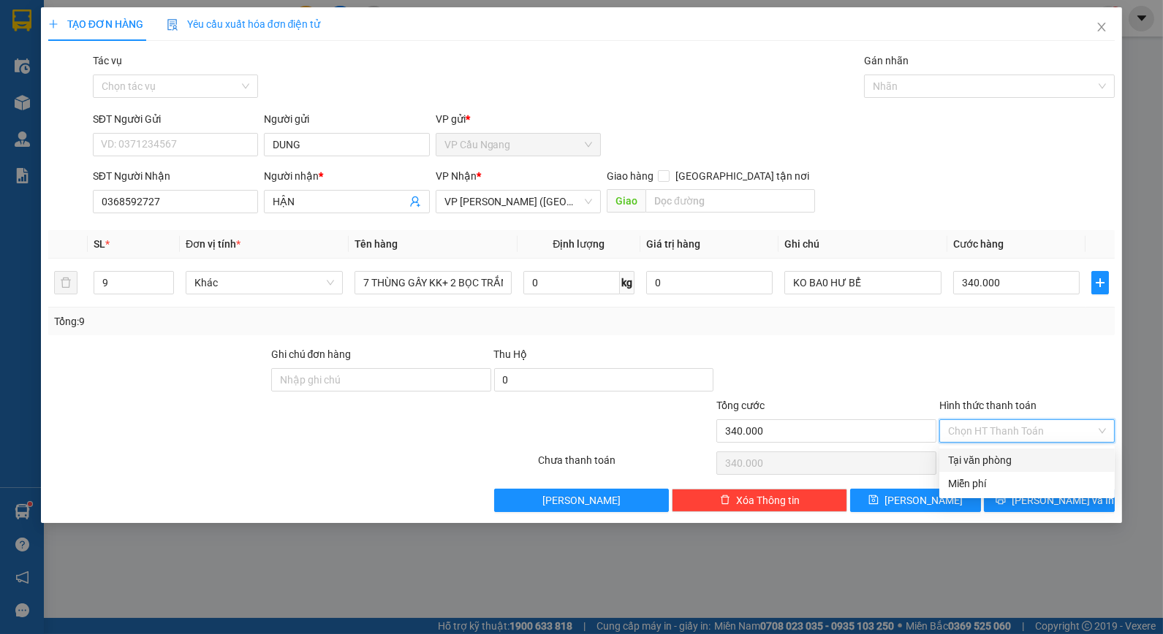
click at [970, 462] on div "Tại văn phòng" at bounding box center [1027, 460] width 158 height 16
type input "0"
click at [1022, 494] on button "[PERSON_NAME] và In" at bounding box center [1049, 500] width 131 height 23
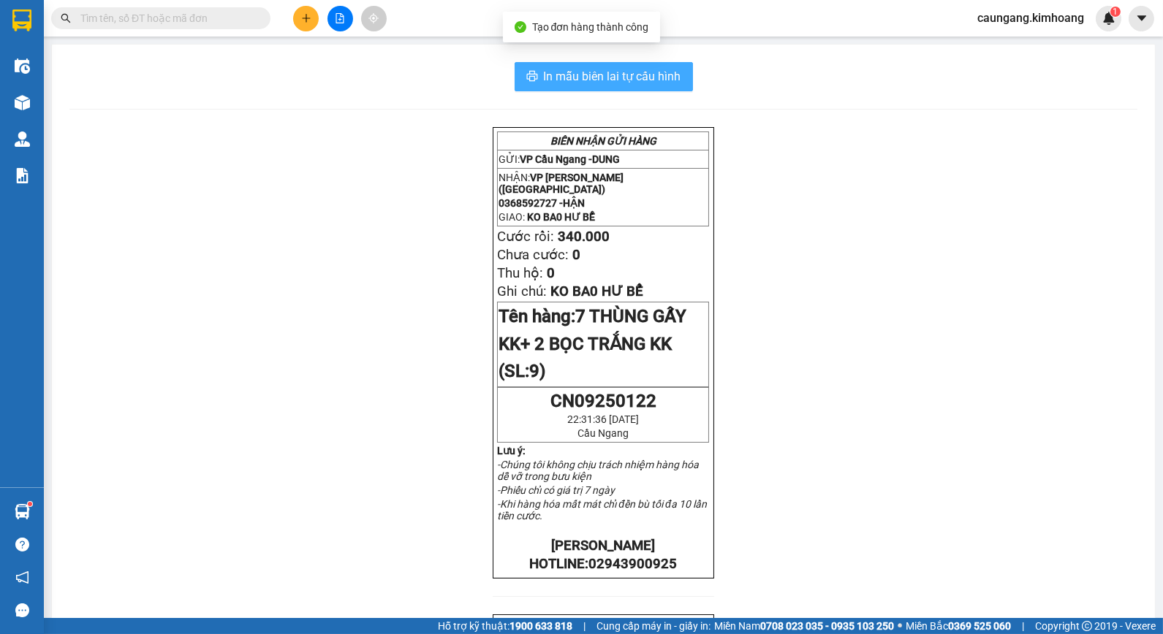
click at [615, 79] on span "In mẫu biên lai tự cấu hình" at bounding box center [612, 76] width 137 height 18
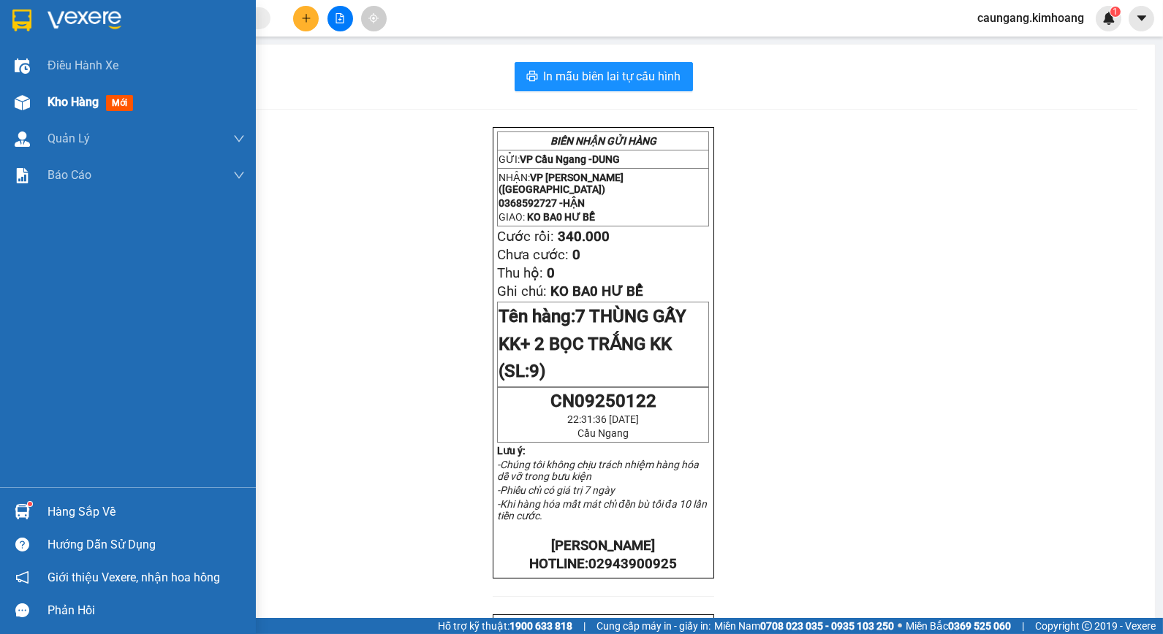
click at [56, 98] on span "Kho hàng" at bounding box center [73, 102] width 51 height 14
